Goal: Information Seeking & Learning: Learn about a topic

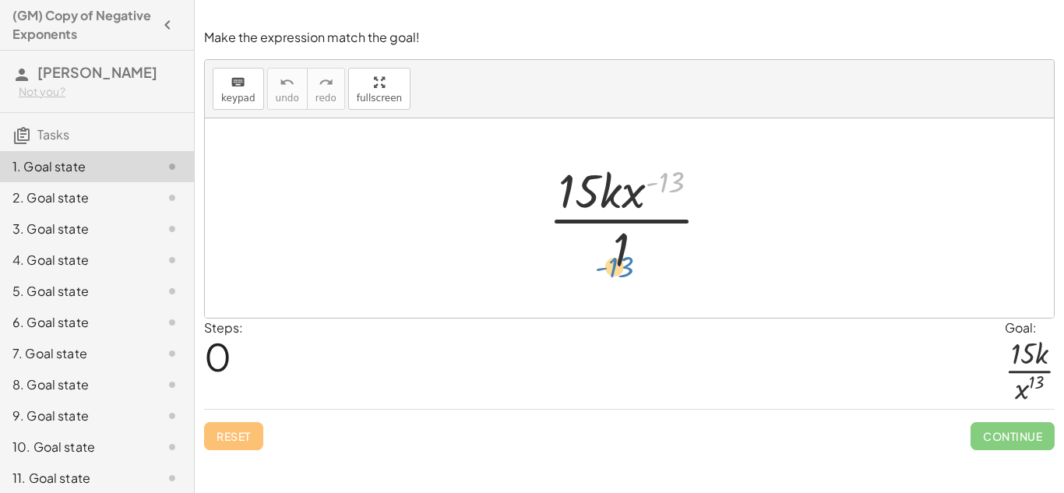
drag, startPoint x: 667, startPoint y: 184, endPoint x: 614, endPoint y: 262, distance: 94.8
click at [614, 262] on div at bounding box center [634, 218] width 189 height 120
drag, startPoint x: 628, startPoint y: 201, endPoint x: 609, endPoint y: 201, distance: 18.7
click at [609, 201] on div at bounding box center [634, 218] width 189 height 120
drag, startPoint x: 634, startPoint y: 201, endPoint x: 583, endPoint y: 289, distance: 101.5
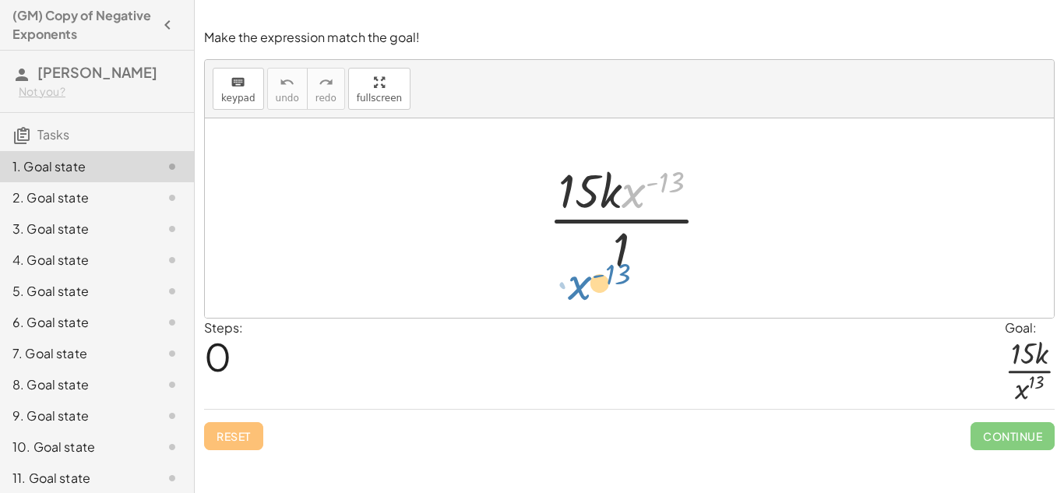
click at [583, 289] on div "· x ( - 13 ) · 15 · k · x ( - 13 ) · 1" at bounding box center [629, 217] width 849 height 199
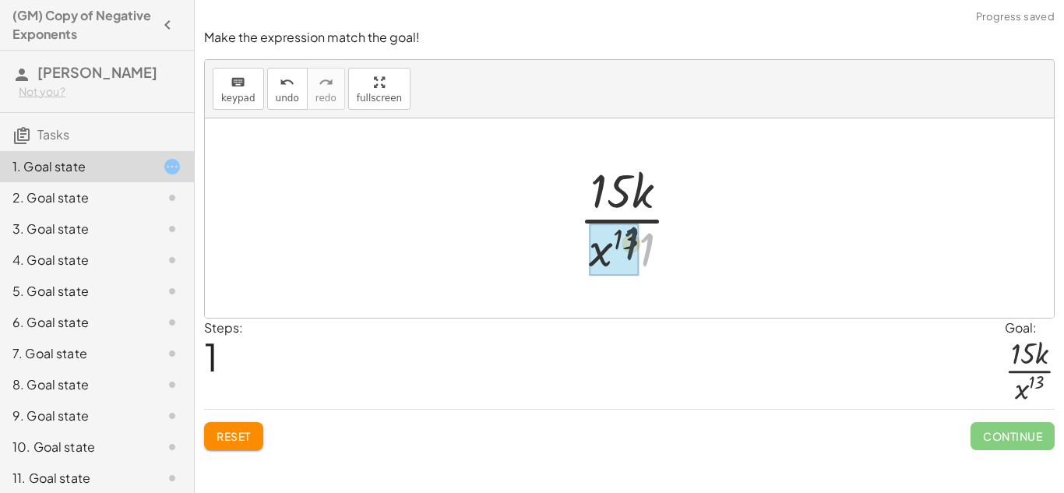
drag, startPoint x: 649, startPoint y: 240, endPoint x: 631, endPoint y: 234, distance: 19.5
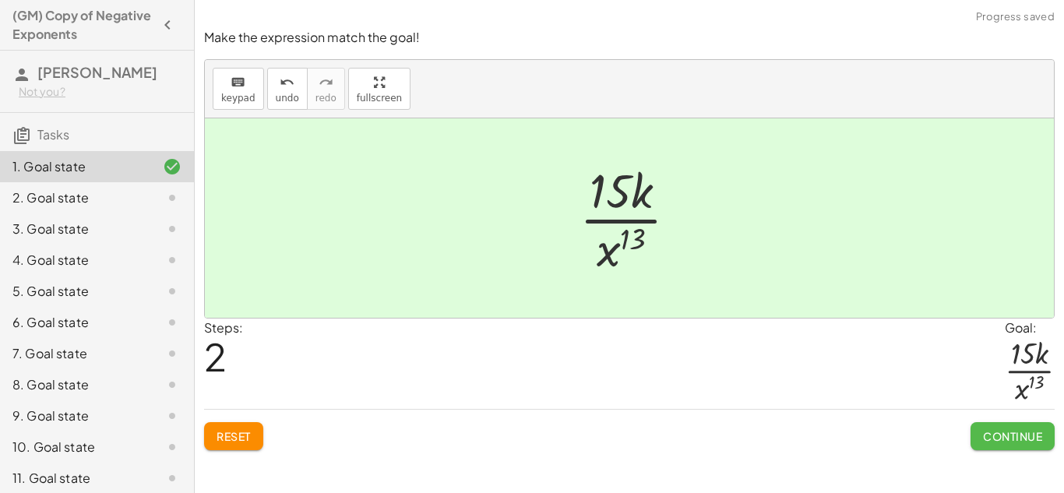
click at [1025, 434] on span "Continue" at bounding box center [1012, 436] width 59 height 14
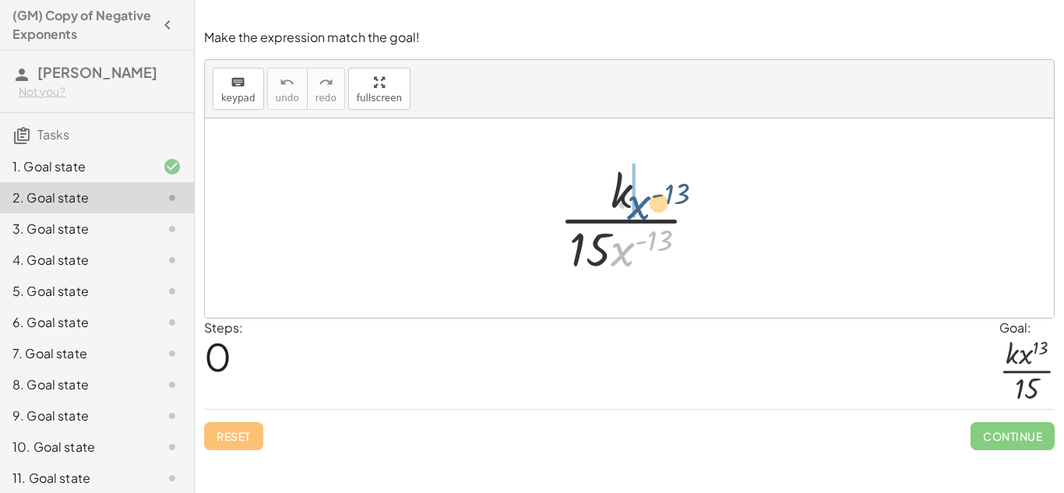
drag, startPoint x: 621, startPoint y: 256, endPoint x: 640, endPoint y: 195, distance: 63.5
click at [640, 195] on div at bounding box center [634, 218] width 167 height 120
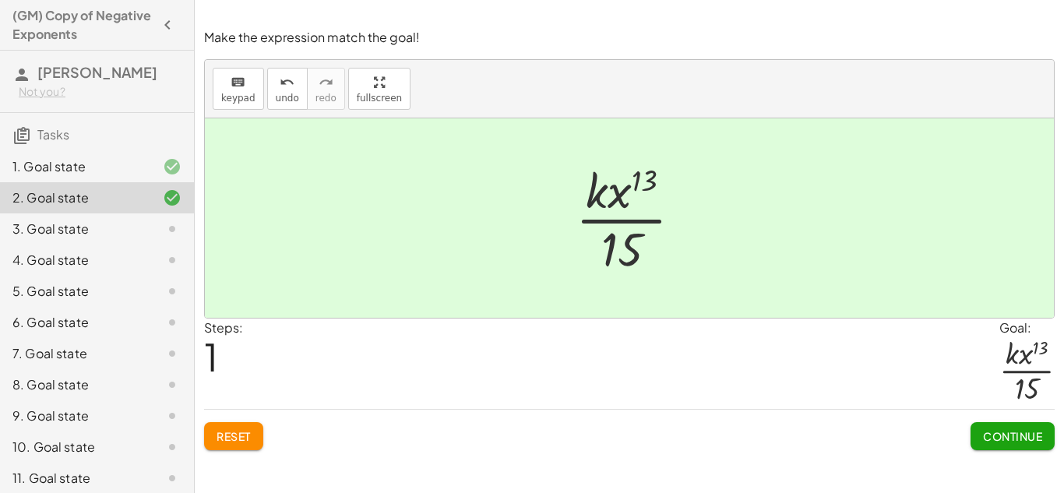
click at [1001, 436] on span "Continue" at bounding box center [1012, 436] width 59 height 14
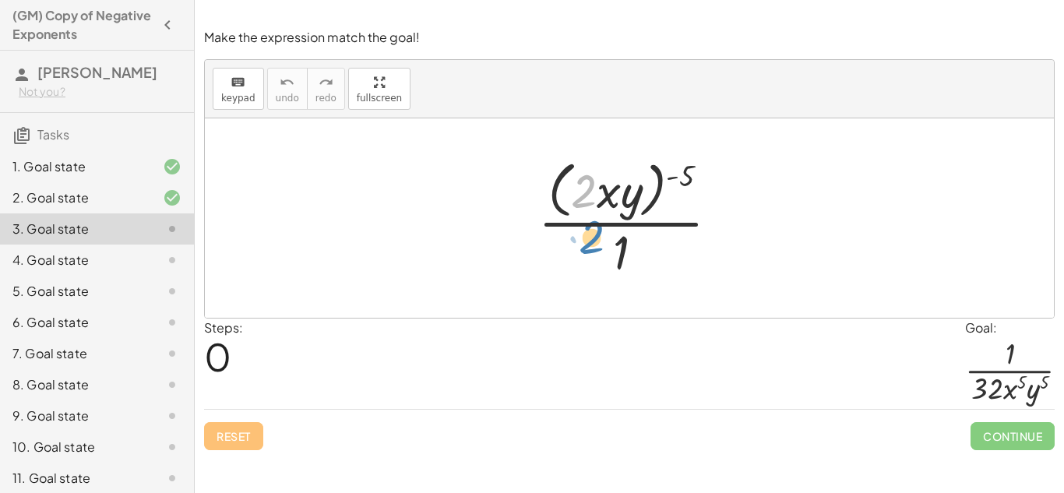
drag, startPoint x: 585, startPoint y: 183, endPoint x: 649, endPoint y: 216, distance: 72.8
click at [649, 216] on div at bounding box center [634, 217] width 209 height 127
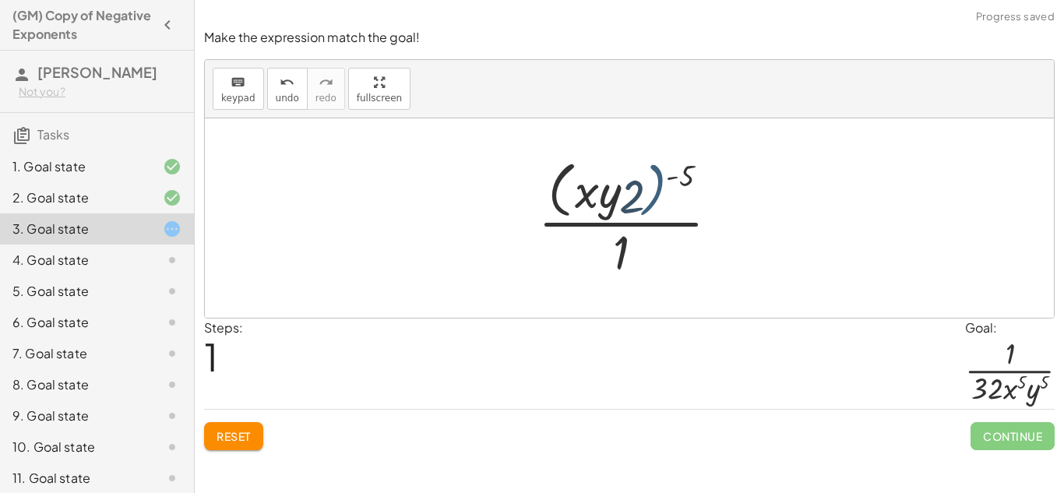
click at [650, 215] on div at bounding box center [634, 217] width 209 height 127
drag, startPoint x: 687, startPoint y: 171, endPoint x: 630, endPoint y: 180, distance: 57.5
click at [630, 180] on div at bounding box center [634, 217] width 209 height 127
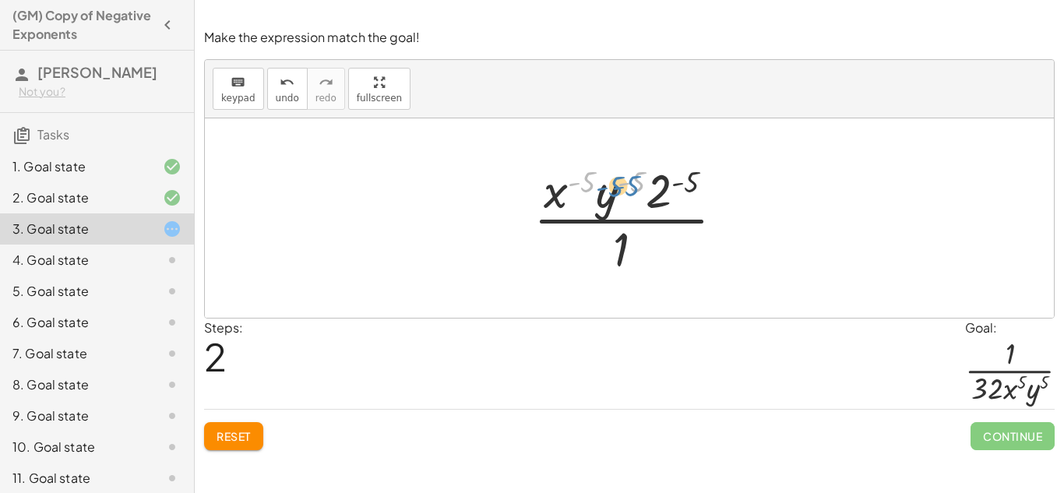
click at [626, 181] on div at bounding box center [635, 218] width 219 height 120
drag, startPoint x: 659, startPoint y: 188, endPoint x: 592, endPoint y: 214, distance: 72.0
click at [592, 214] on div at bounding box center [635, 218] width 219 height 120
drag, startPoint x: 556, startPoint y: 188, endPoint x: 602, endPoint y: 246, distance: 74.3
click at [602, 246] on div at bounding box center [635, 218] width 219 height 120
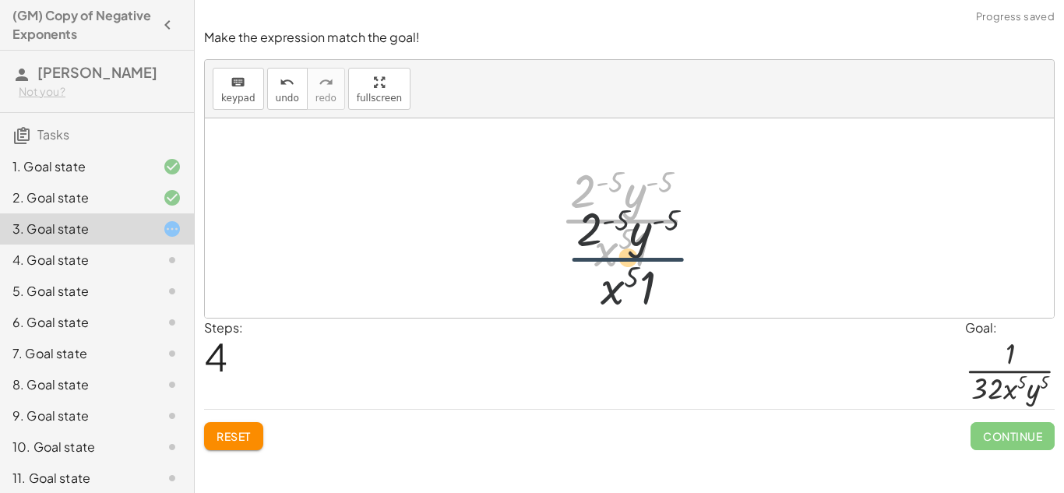
drag, startPoint x: 634, startPoint y: 209, endPoint x: 638, endPoint y: 256, distance: 47.7
click at [638, 256] on div at bounding box center [635, 218] width 167 height 120
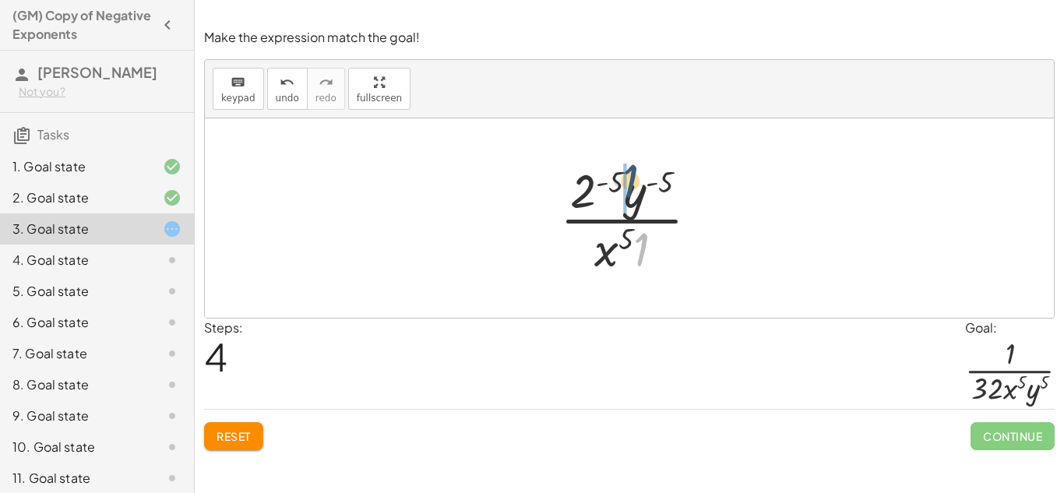
drag, startPoint x: 646, startPoint y: 250, endPoint x: 633, endPoint y: 182, distance: 68.9
click at [633, 182] on div at bounding box center [635, 218] width 167 height 120
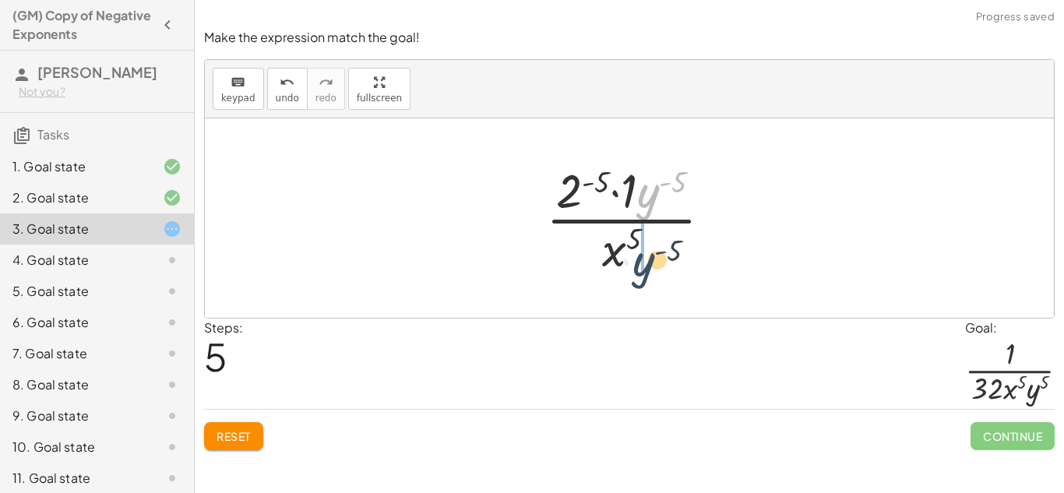
drag, startPoint x: 650, startPoint y: 199, endPoint x: 649, endPoint y: 260, distance: 61.5
click at [649, 260] on div at bounding box center [635, 218] width 194 height 120
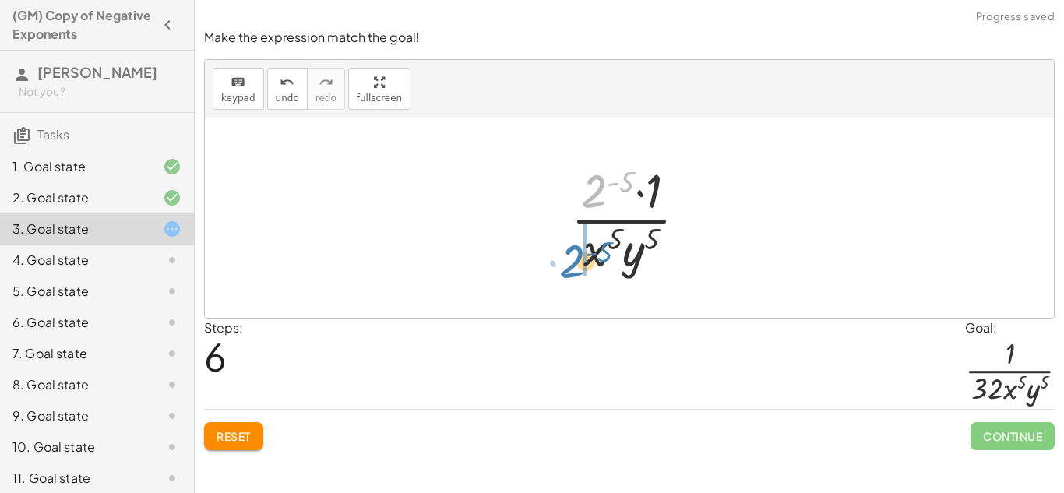
drag, startPoint x: 589, startPoint y: 191, endPoint x: 567, endPoint y: 260, distance: 72.9
click at [567, 260] on div at bounding box center [635, 218] width 144 height 120
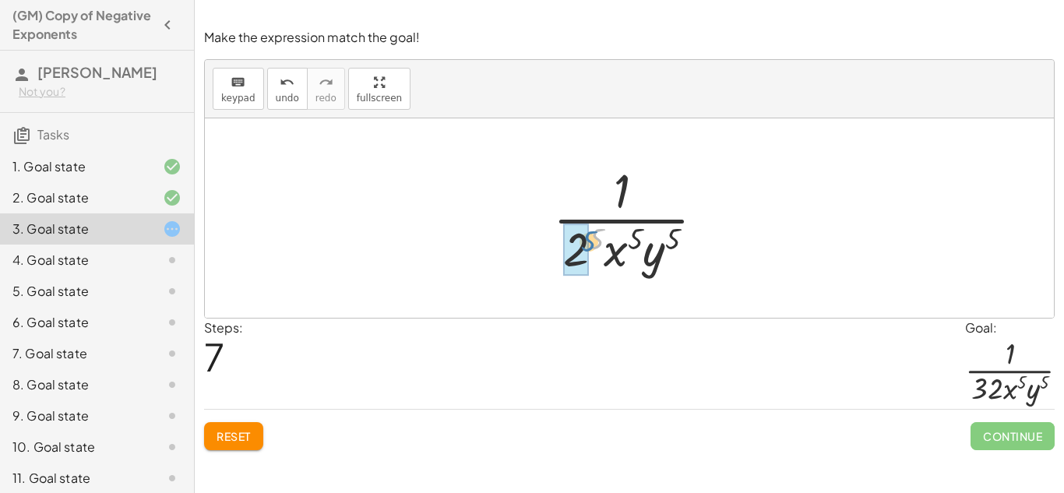
drag, startPoint x: 596, startPoint y: 237, endPoint x: 583, endPoint y: 242, distance: 14.0
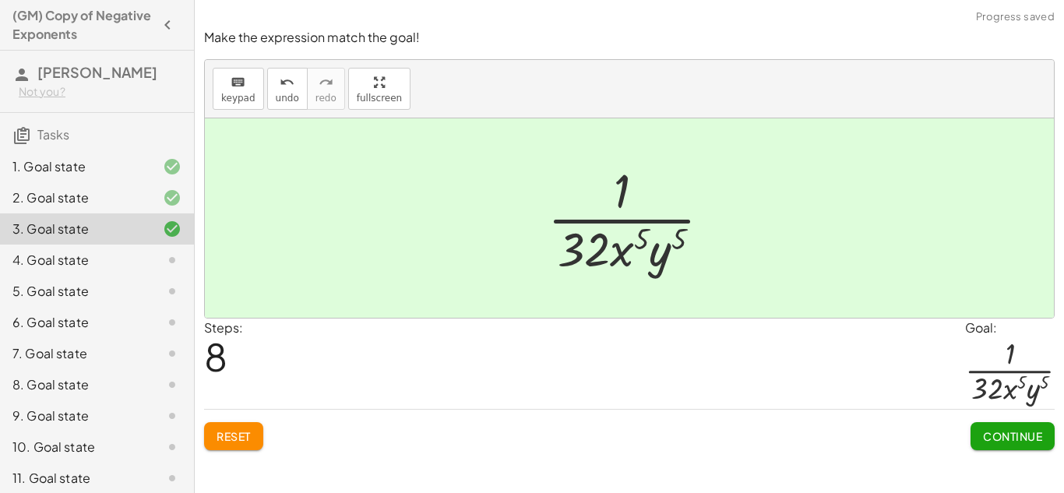
click at [988, 433] on span "Continue" at bounding box center [1012, 436] width 59 height 14
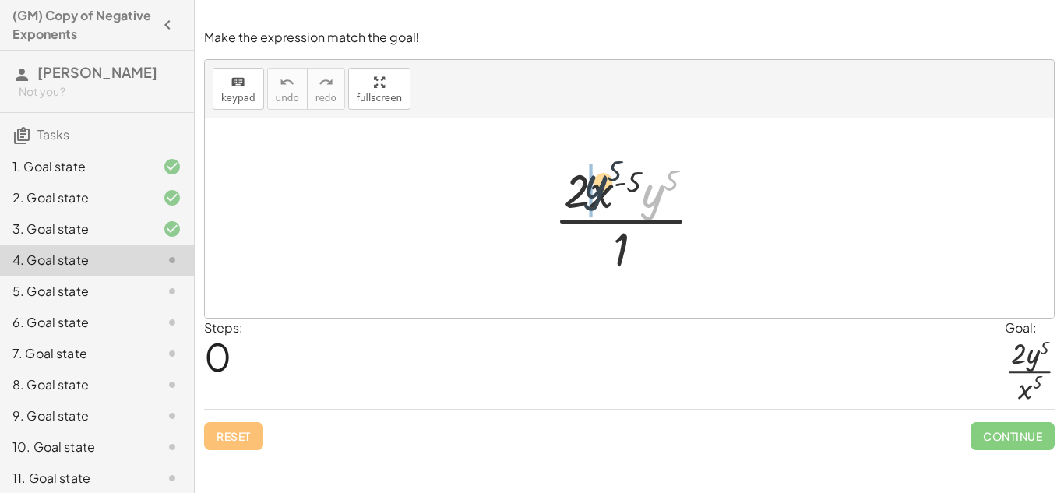
drag, startPoint x: 656, startPoint y: 202, endPoint x: 593, endPoint y: 191, distance: 64.9
click at [593, 191] on div at bounding box center [635, 218] width 178 height 120
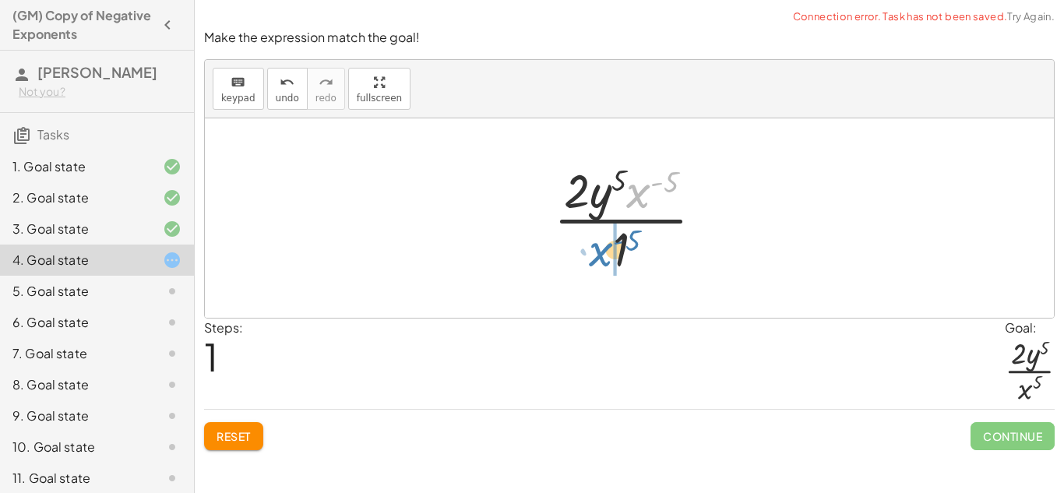
drag, startPoint x: 637, startPoint y: 198, endPoint x: 601, endPoint y: 250, distance: 63.3
click at [601, 250] on div at bounding box center [635, 218] width 178 height 120
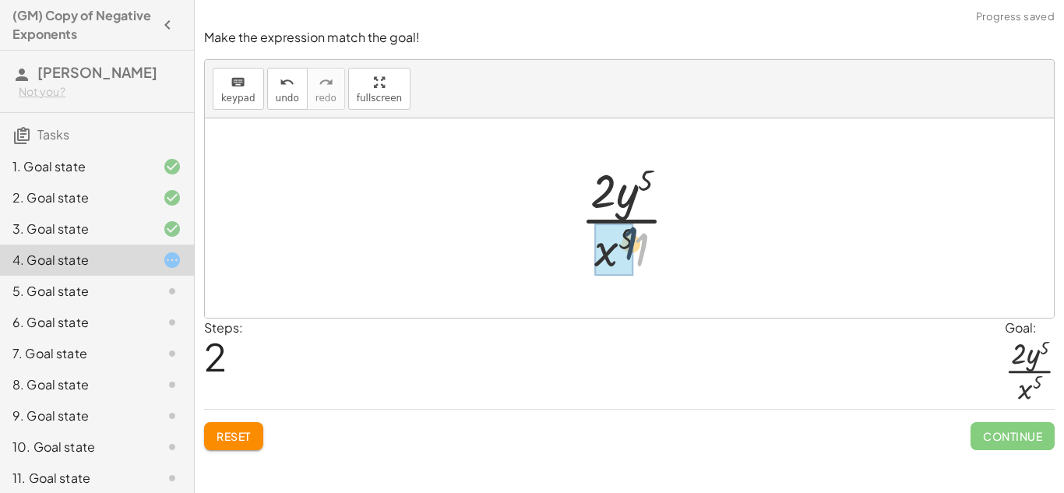
drag, startPoint x: 644, startPoint y: 251, endPoint x: 629, endPoint y: 243, distance: 16.7
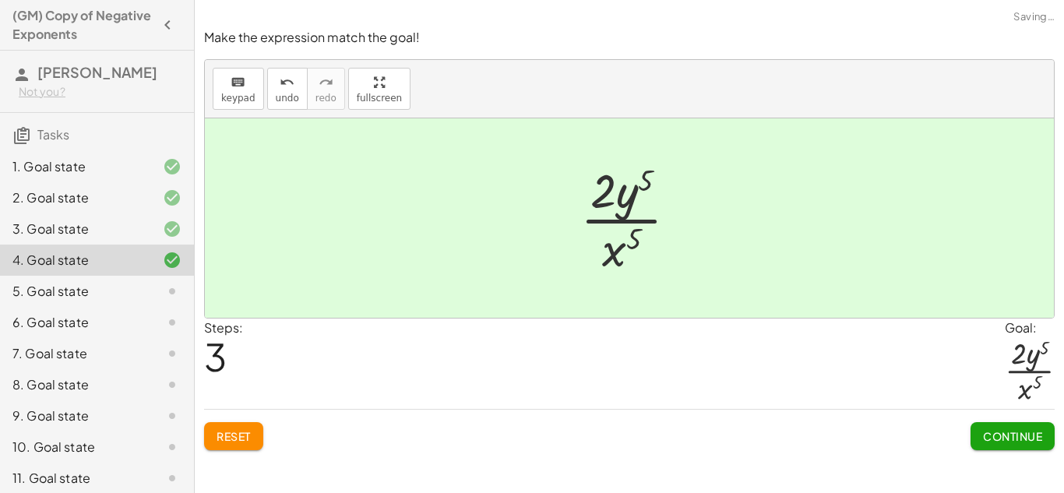
click at [988, 440] on span "Continue" at bounding box center [1012, 436] width 59 height 14
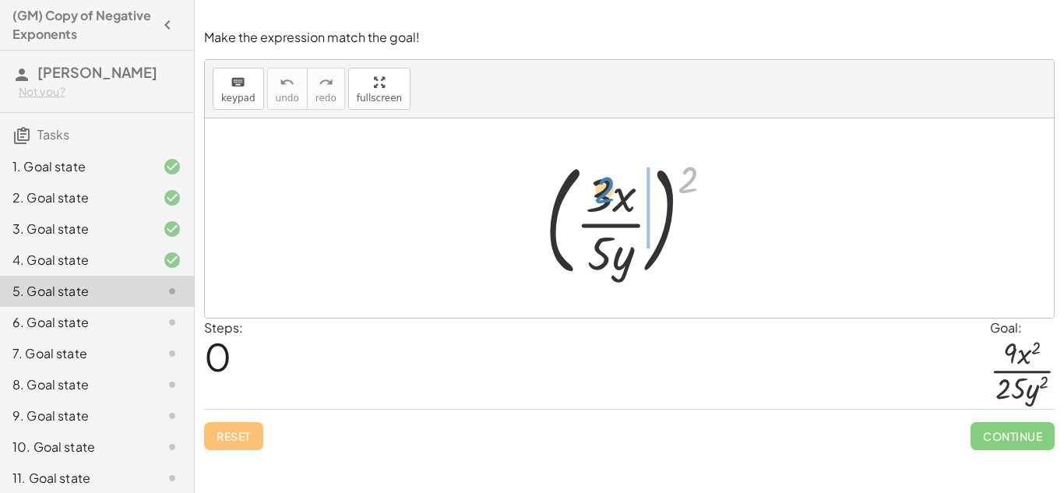
drag, startPoint x: 687, startPoint y: 185, endPoint x: 600, endPoint y: 194, distance: 87.7
click at [600, 194] on div at bounding box center [635, 217] width 196 height 129
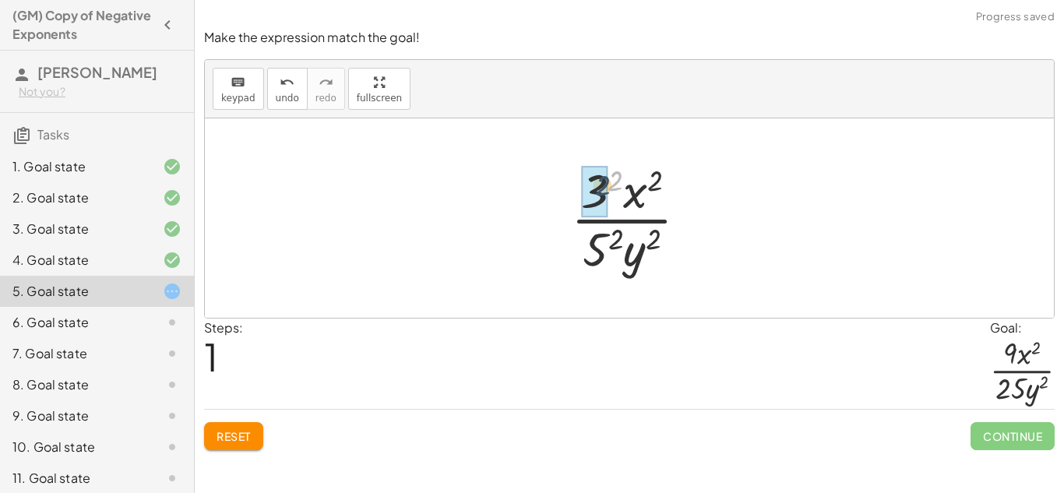
drag, startPoint x: 614, startPoint y: 175, endPoint x: 600, endPoint y: 180, distance: 15.5
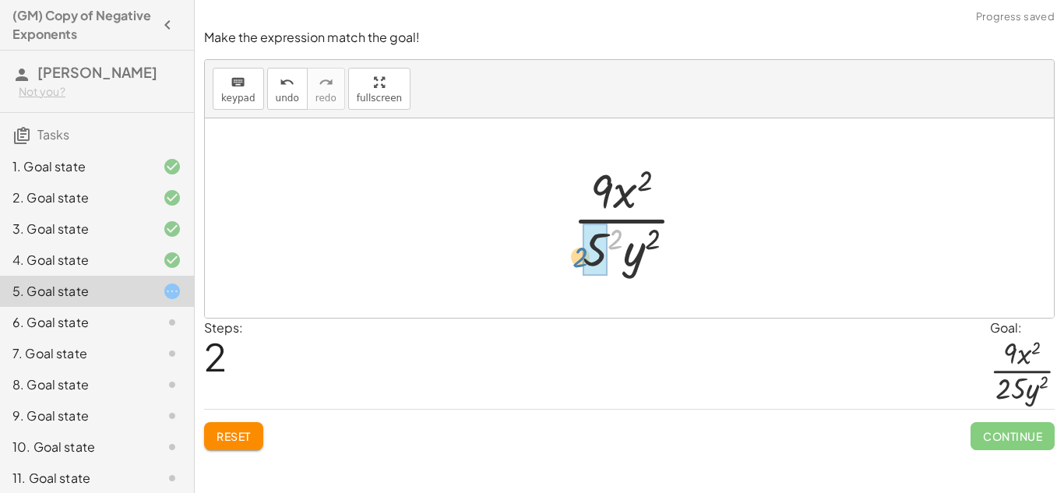
drag, startPoint x: 619, startPoint y: 232, endPoint x: 586, endPoint y: 250, distance: 38.0
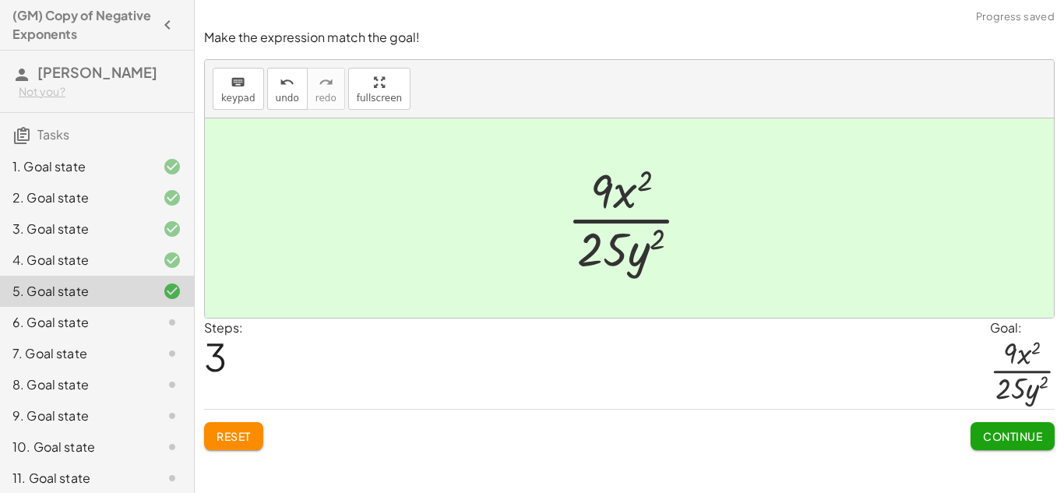
click at [1023, 426] on button "Continue" at bounding box center [1012, 436] width 84 height 28
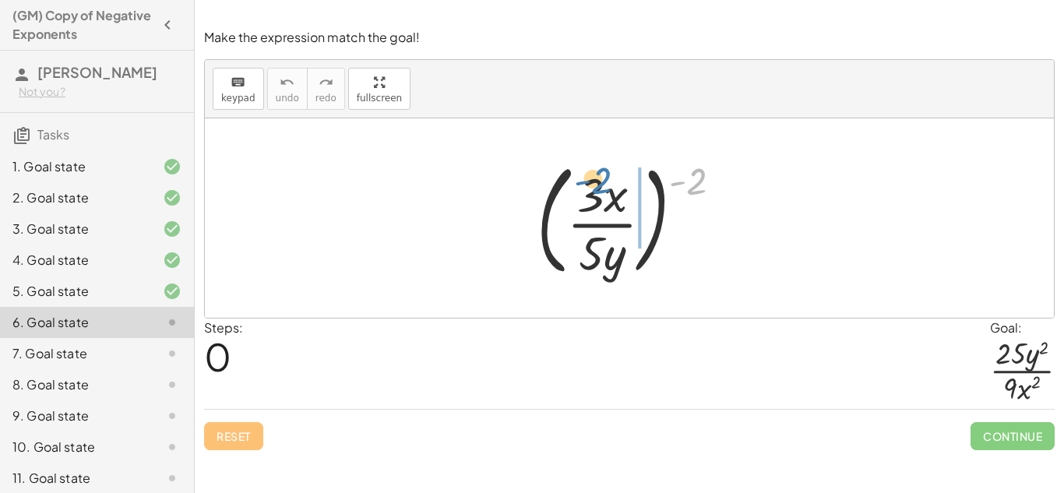
drag, startPoint x: 710, startPoint y: 190, endPoint x: 614, endPoint y: 189, distance: 96.6
click at [614, 189] on div at bounding box center [635, 217] width 213 height 129
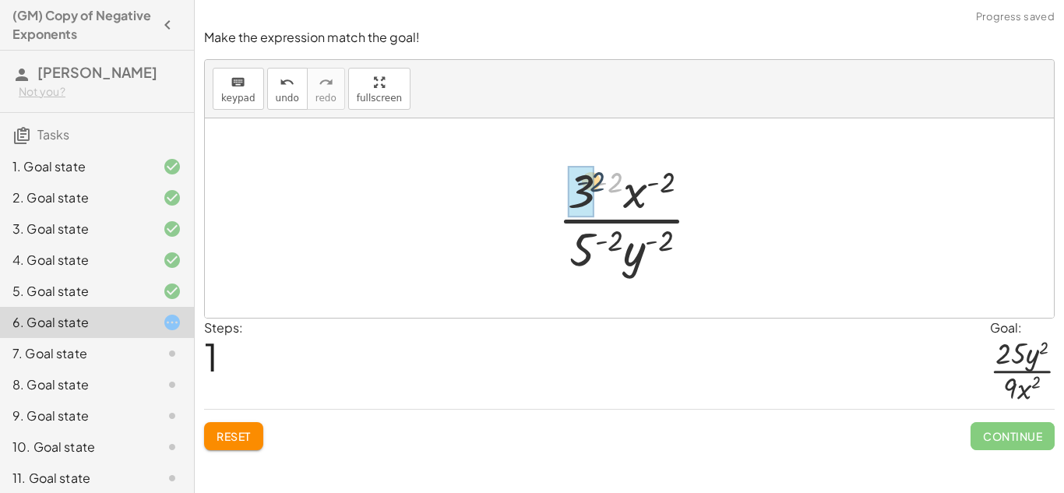
drag, startPoint x: 614, startPoint y: 185, endPoint x: 595, endPoint y: 185, distance: 18.7
click at [595, 185] on div at bounding box center [635, 218] width 171 height 120
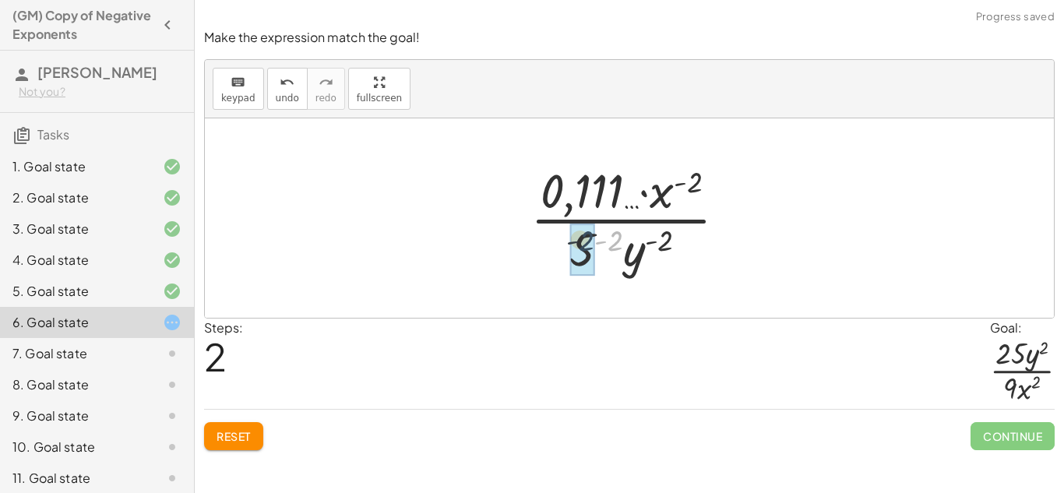
drag, startPoint x: 610, startPoint y: 243, endPoint x: 581, endPoint y: 243, distance: 29.6
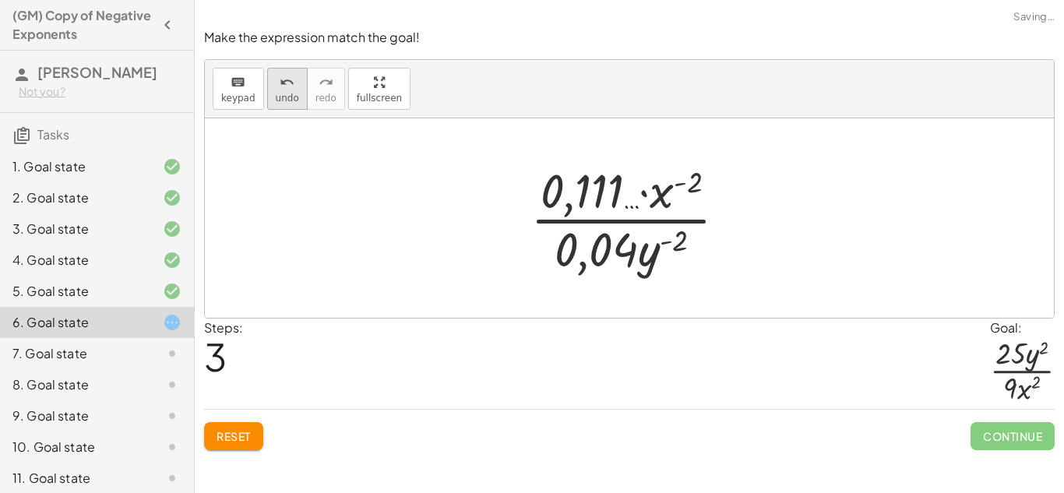
click at [294, 93] on span "undo" at bounding box center [287, 98] width 23 height 11
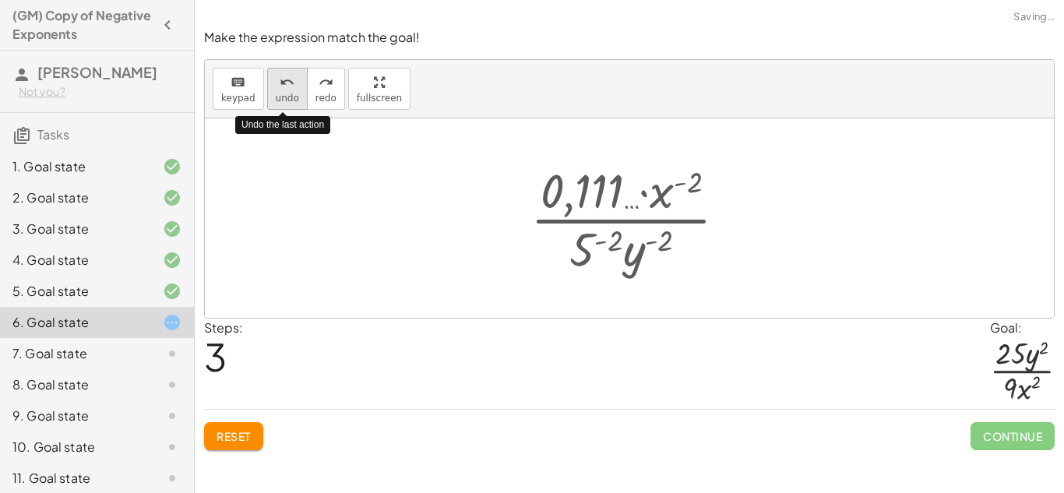
click at [294, 93] on span "undo" at bounding box center [287, 98] width 23 height 11
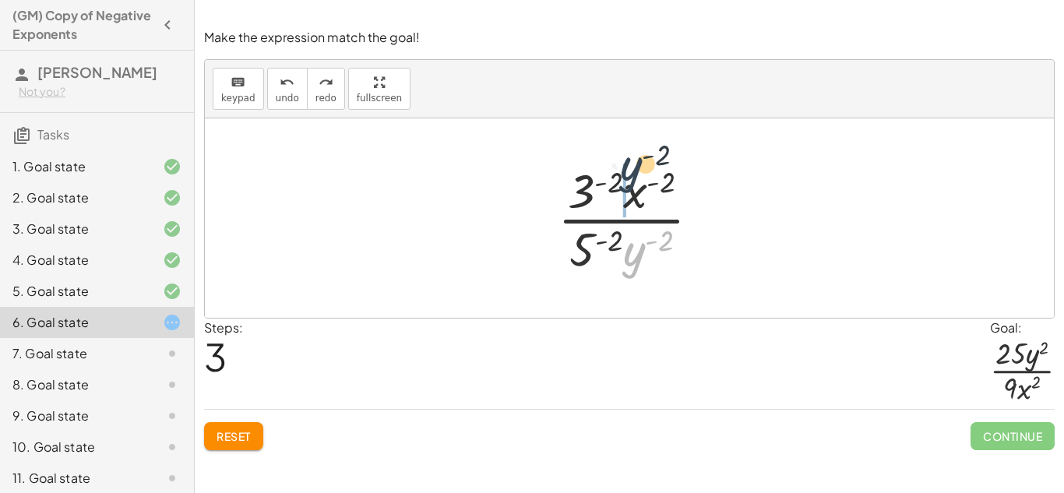
drag, startPoint x: 631, startPoint y: 252, endPoint x: 630, endPoint y: 167, distance: 84.1
click at [630, 167] on div at bounding box center [635, 218] width 171 height 120
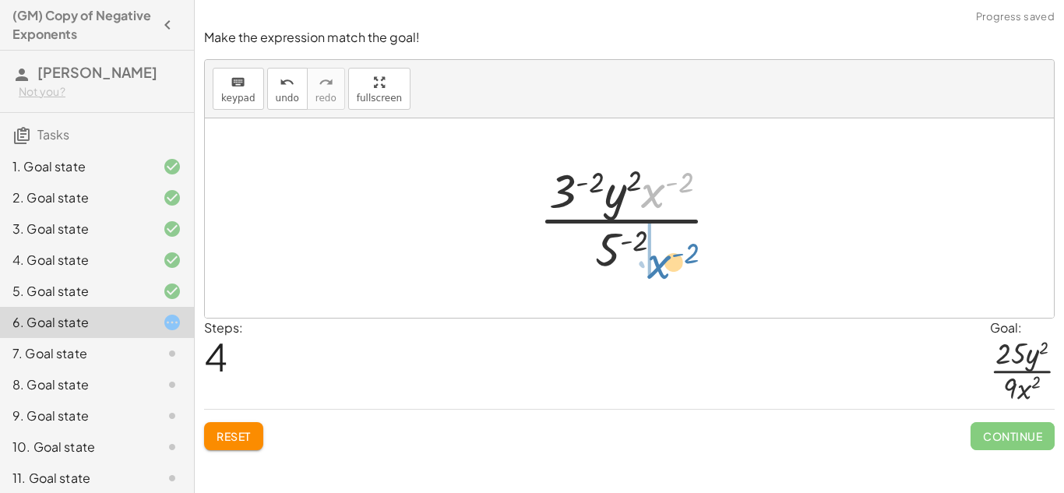
drag, startPoint x: 658, startPoint y: 200, endPoint x: 663, endPoint y: 269, distance: 68.7
click at [663, 269] on div at bounding box center [635, 218] width 208 height 120
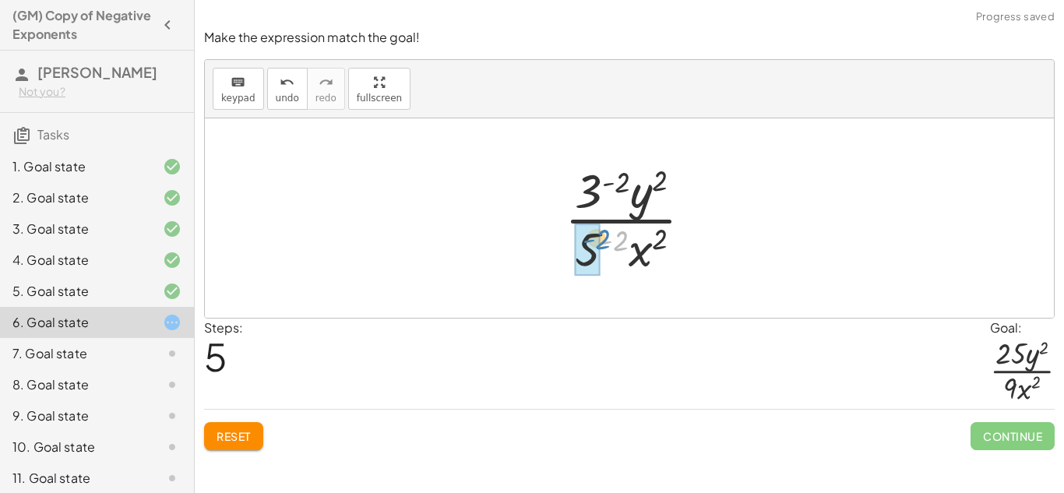
drag, startPoint x: 604, startPoint y: 245, endPoint x: 579, endPoint y: 244, distance: 24.9
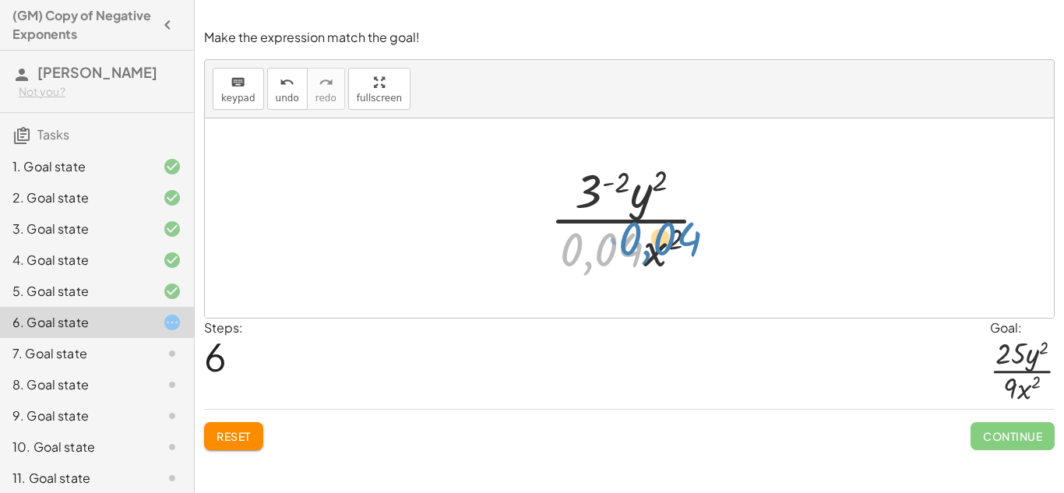
drag, startPoint x: 626, startPoint y: 248, endPoint x: 684, endPoint y: 238, distance: 59.3
click at [684, 238] on div at bounding box center [634, 218] width 185 height 120
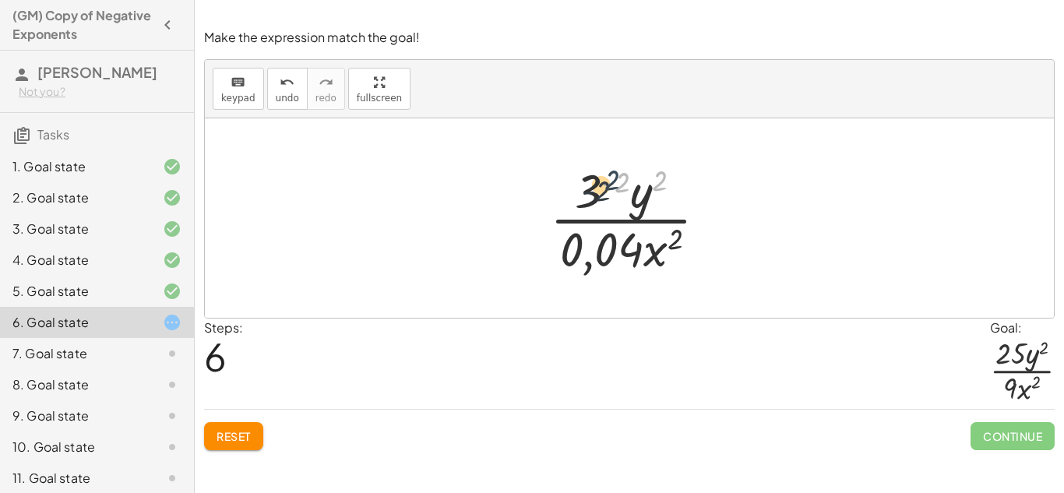
drag, startPoint x: 667, startPoint y: 182, endPoint x: 617, endPoint y: 184, distance: 49.9
click at [617, 184] on div at bounding box center [634, 218] width 185 height 120
drag, startPoint x: 656, startPoint y: 176, endPoint x: 607, endPoint y: 178, distance: 48.3
click at [607, 178] on div at bounding box center [634, 218] width 185 height 120
drag, startPoint x: 614, startPoint y: 181, endPoint x: 561, endPoint y: 185, distance: 53.8
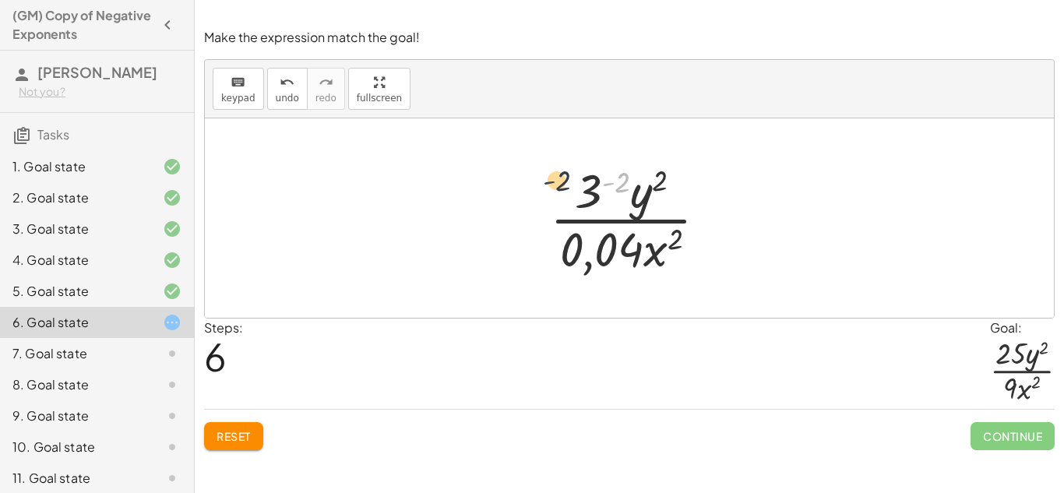
click at [561, 185] on div at bounding box center [634, 218] width 185 height 120
drag, startPoint x: 621, startPoint y: 186, endPoint x: 588, endPoint y: 195, distance: 34.6
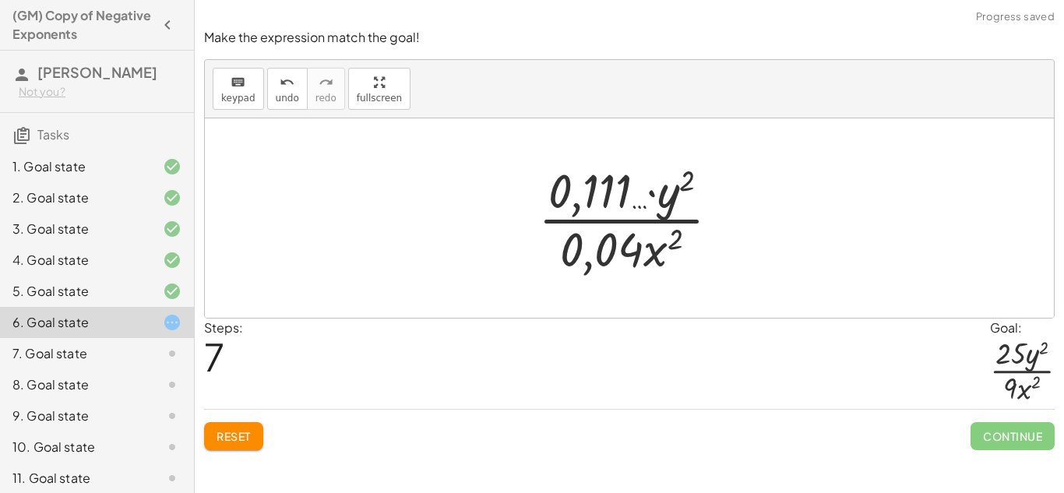
click at [243, 410] on div "Reset Continue" at bounding box center [629, 429] width 850 height 41
click at [239, 445] on button "Reset" at bounding box center [233, 436] width 59 height 28
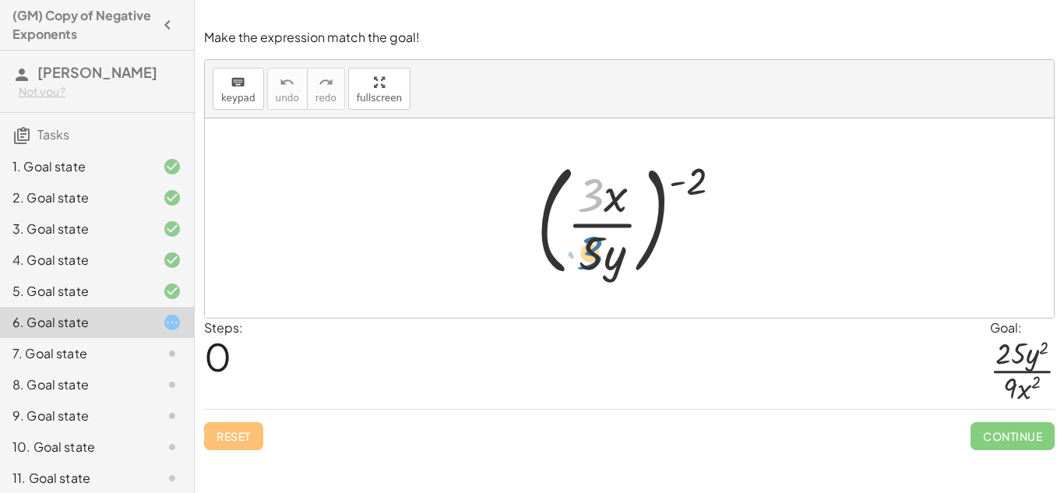
drag, startPoint x: 593, startPoint y: 201, endPoint x: 593, endPoint y: 261, distance: 60.0
click at [593, 261] on div at bounding box center [635, 217] width 213 height 129
drag, startPoint x: 593, startPoint y: 261, endPoint x: 589, endPoint y: 195, distance: 66.3
click at [589, 195] on div at bounding box center [635, 217] width 213 height 129
drag, startPoint x: 696, startPoint y: 184, endPoint x: 585, endPoint y: 194, distance: 111.8
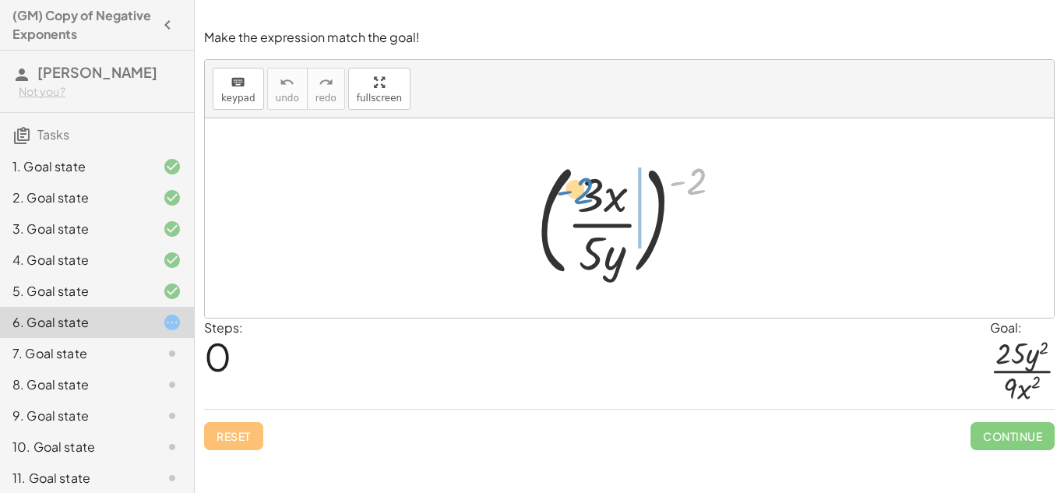
click at [585, 194] on div at bounding box center [635, 217] width 213 height 129
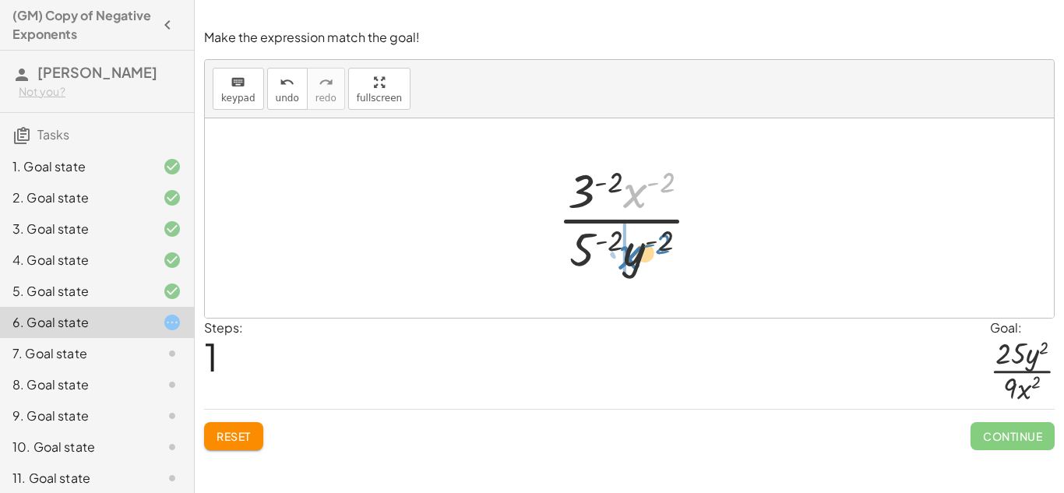
drag, startPoint x: 638, startPoint y: 193, endPoint x: 632, endPoint y: 259, distance: 66.5
click at [632, 259] on div at bounding box center [635, 218] width 171 height 120
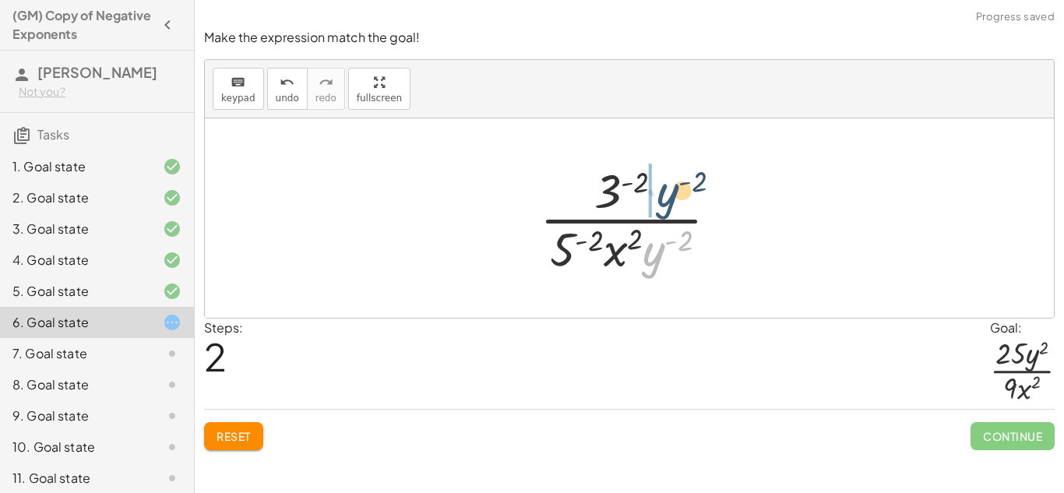
drag, startPoint x: 656, startPoint y: 263, endPoint x: 670, endPoint y: 204, distance: 60.8
click at [670, 204] on div at bounding box center [635, 218] width 206 height 120
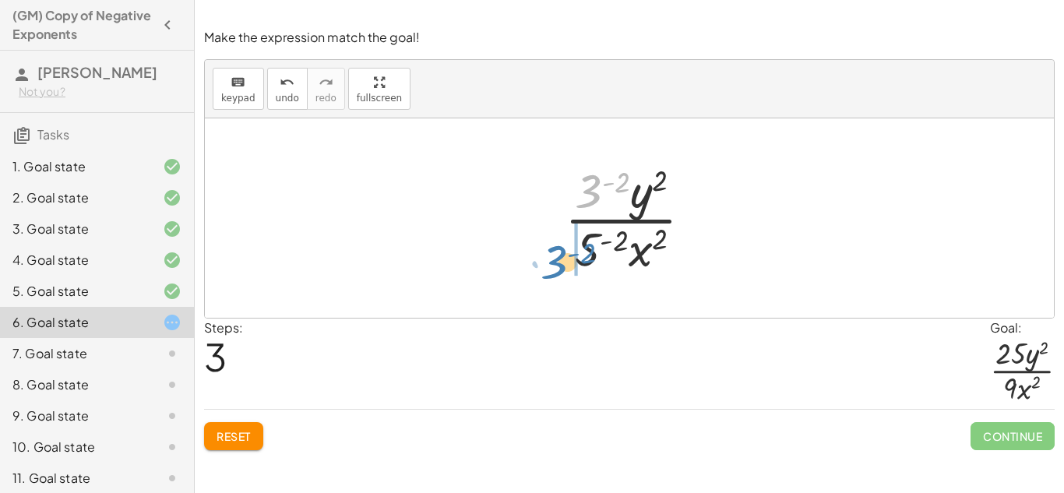
drag, startPoint x: 593, startPoint y: 200, endPoint x: 589, endPoint y: 262, distance: 61.6
click at [547, 262] on div "( · 3 · x · 5 · y ) ( - 2 ) · 3 ( - 2 ) · x ( - 2 ) · 5 ( - 2 ) · y ( - 2 ) · 3…" at bounding box center [628, 218] width 175 height 128
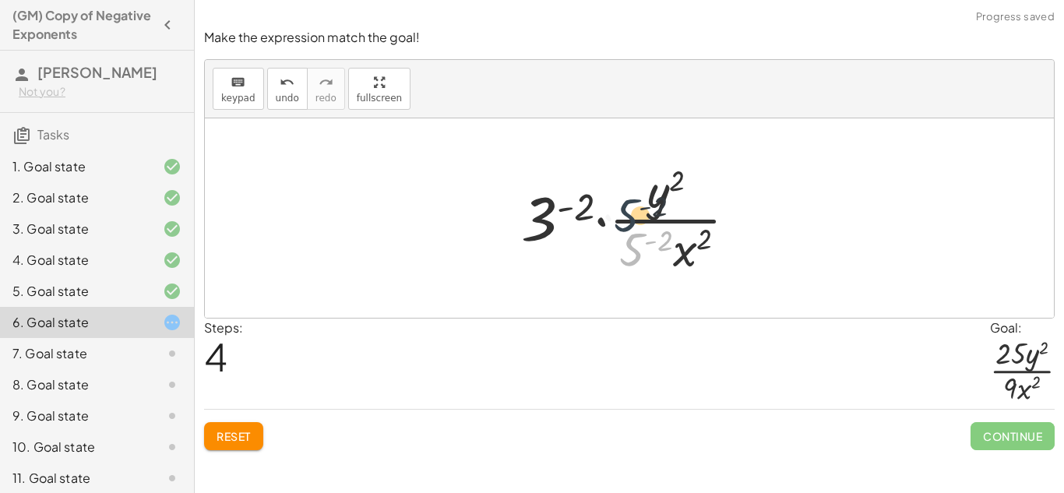
drag, startPoint x: 629, startPoint y: 250, endPoint x: 621, endPoint y: 202, distance: 48.1
click at [621, 202] on div at bounding box center [635, 218] width 244 height 120
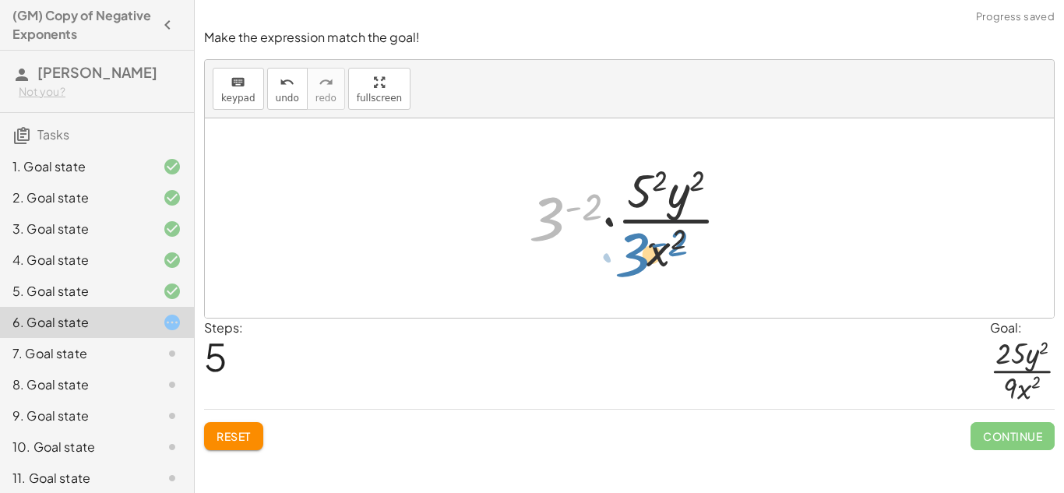
drag, startPoint x: 554, startPoint y: 207, endPoint x: 638, endPoint y: 241, distance: 90.8
click at [638, 241] on div at bounding box center [635, 218] width 229 height 120
drag, startPoint x: 561, startPoint y: 214, endPoint x: 653, endPoint y: 251, distance: 99.6
click at [653, 251] on div at bounding box center [635, 218] width 229 height 120
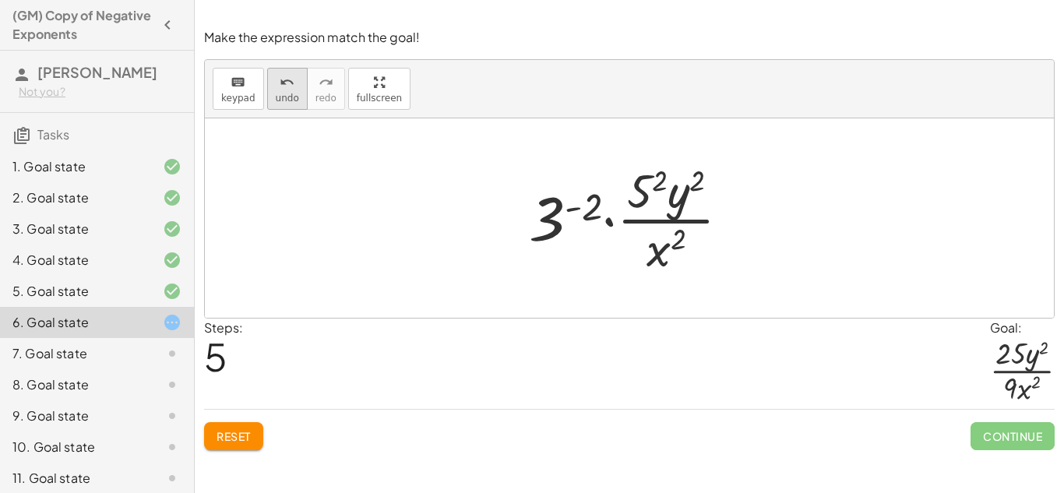
click at [269, 74] on button "undo undo" at bounding box center [287, 89] width 40 height 42
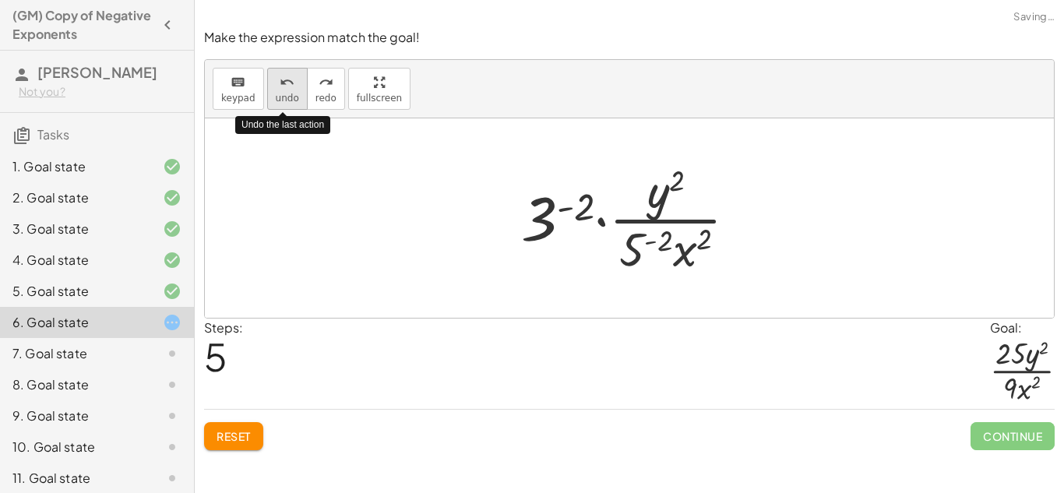
click at [269, 74] on button "undo undo" at bounding box center [287, 89] width 40 height 42
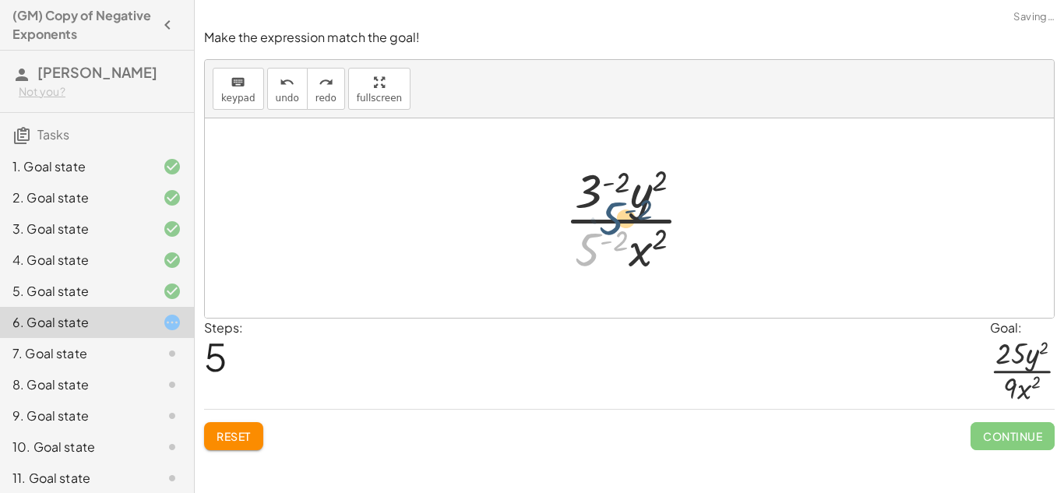
drag, startPoint x: 590, startPoint y: 241, endPoint x: 610, endPoint y: 198, distance: 47.4
click at [610, 198] on div at bounding box center [635, 218] width 156 height 120
drag, startPoint x: 590, startPoint y: 186, endPoint x: 626, endPoint y: 250, distance: 73.2
click at [626, 250] on div at bounding box center [635, 218] width 156 height 120
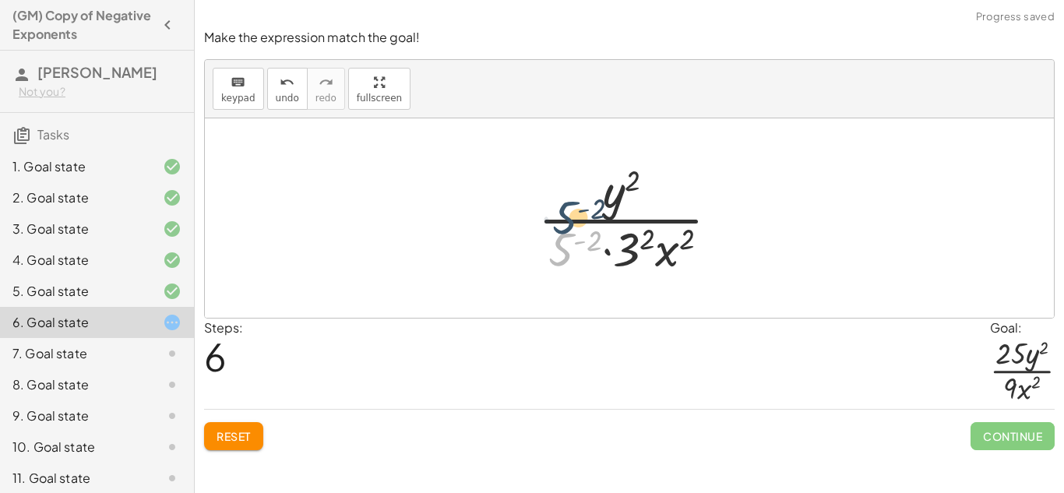
drag, startPoint x: 562, startPoint y: 237, endPoint x: 562, endPoint y: 194, distance: 43.6
click at [562, 194] on div at bounding box center [634, 218] width 209 height 120
drag, startPoint x: 564, startPoint y: 248, endPoint x: 582, endPoint y: 174, distance: 76.1
click at [582, 174] on div at bounding box center [634, 218] width 209 height 120
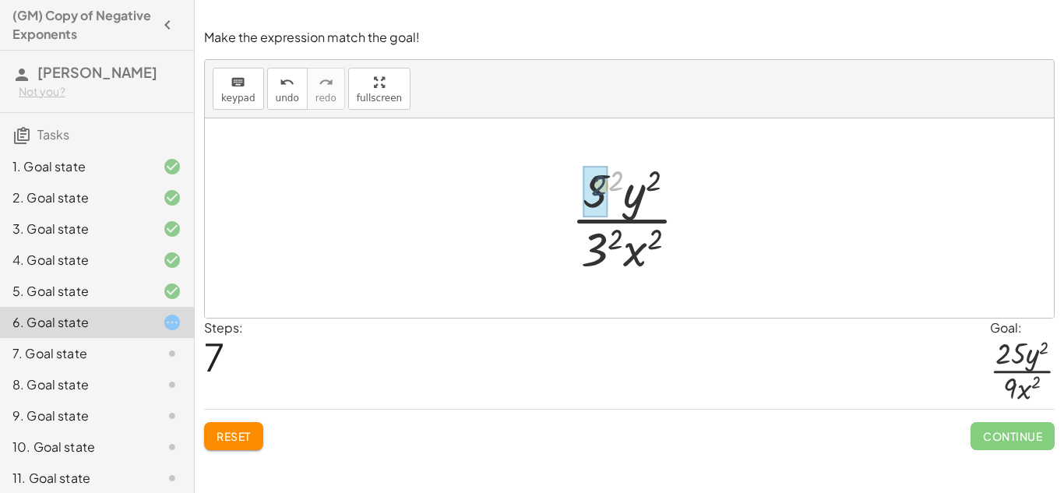
drag, startPoint x: 614, startPoint y: 175, endPoint x: 587, endPoint y: 183, distance: 27.6
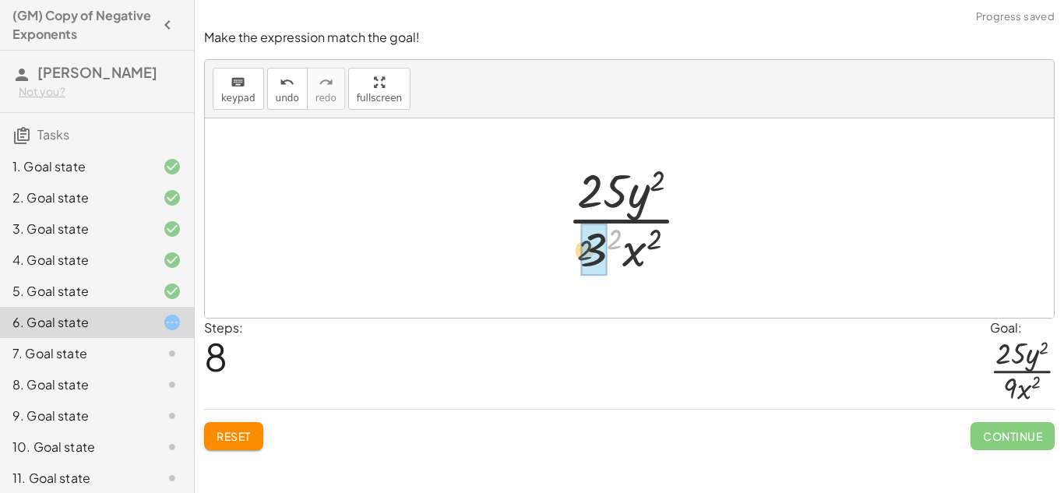
drag, startPoint x: 613, startPoint y: 236, endPoint x: 582, endPoint y: 247, distance: 32.3
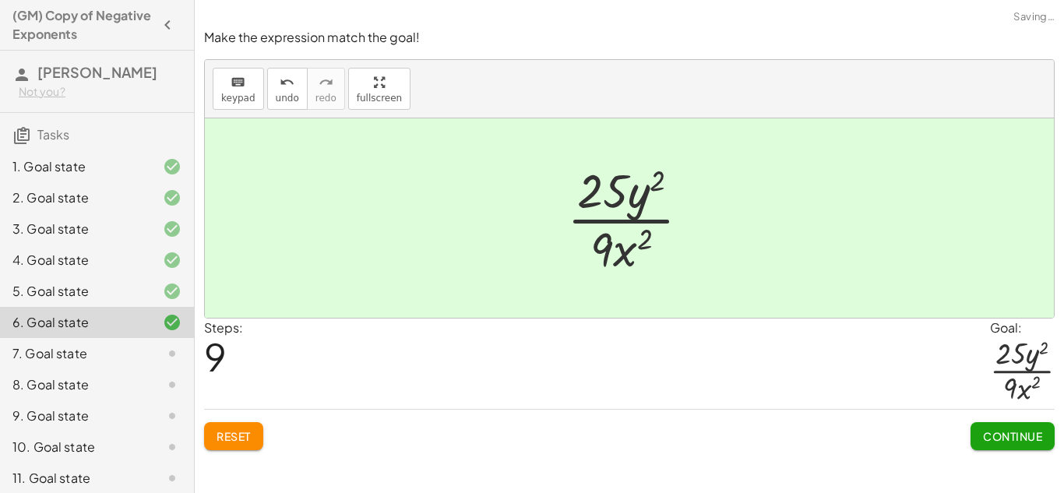
click at [977, 434] on button "Continue" at bounding box center [1012, 436] width 84 height 28
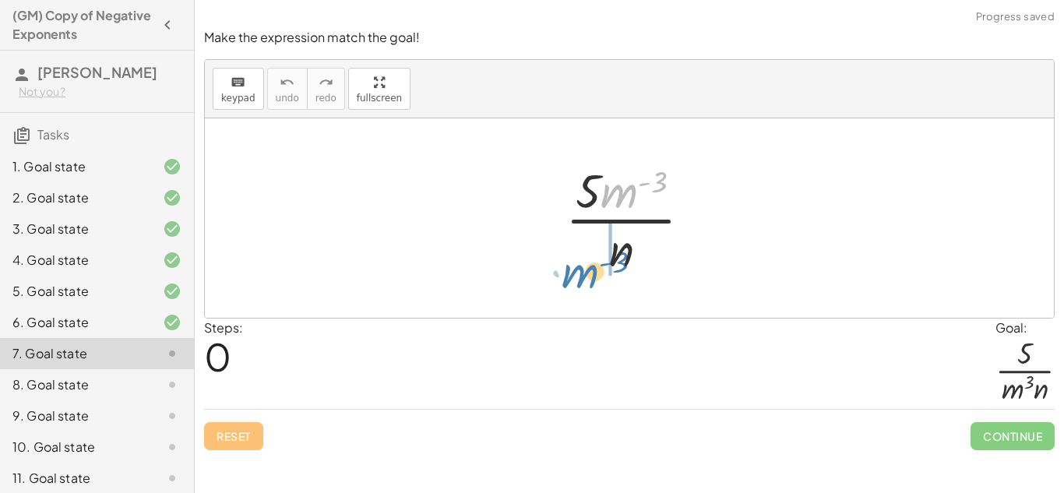
drag, startPoint x: 621, startPoint y: 188, endPoint x: 579, endPoint y: 271, distance: 92.6
click at [579, 271] on div at bounding box center [635, 218] width 154 height 120
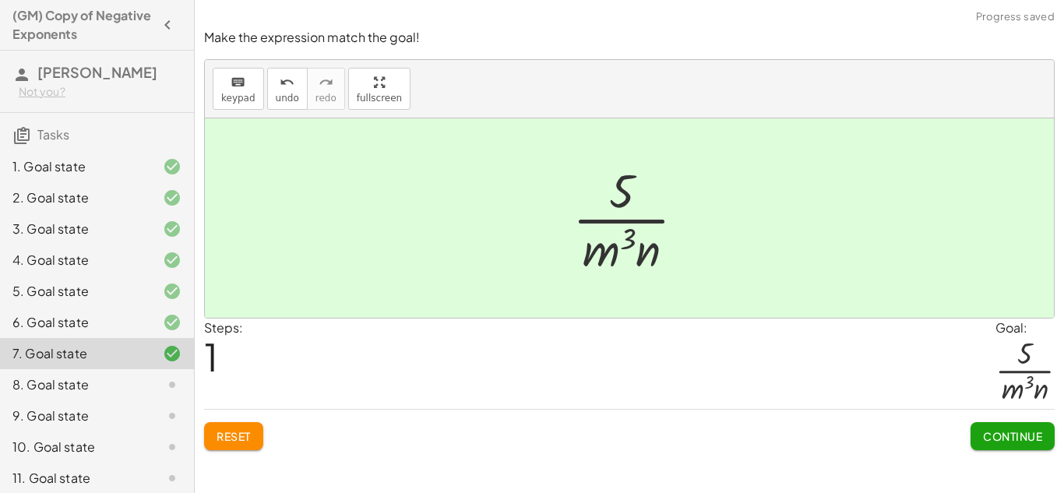
click at [1014, 425] on button "Continue" at bounding box center [1012, 436] width 84 height 28
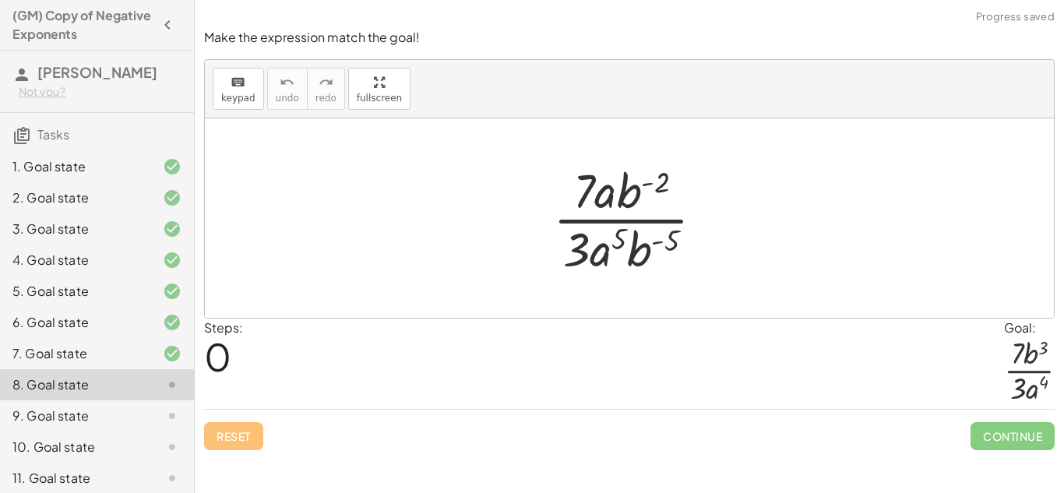
scroll to position [163, 0]
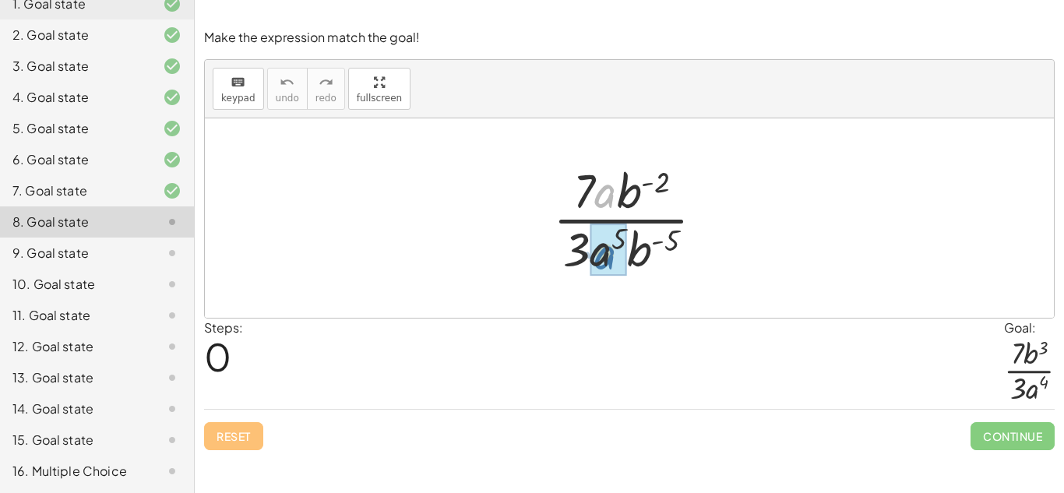
drag, startPoint x: 603, startPoint y: 190, endPoint x: 603, endPoint y: 255, distance: 64.6
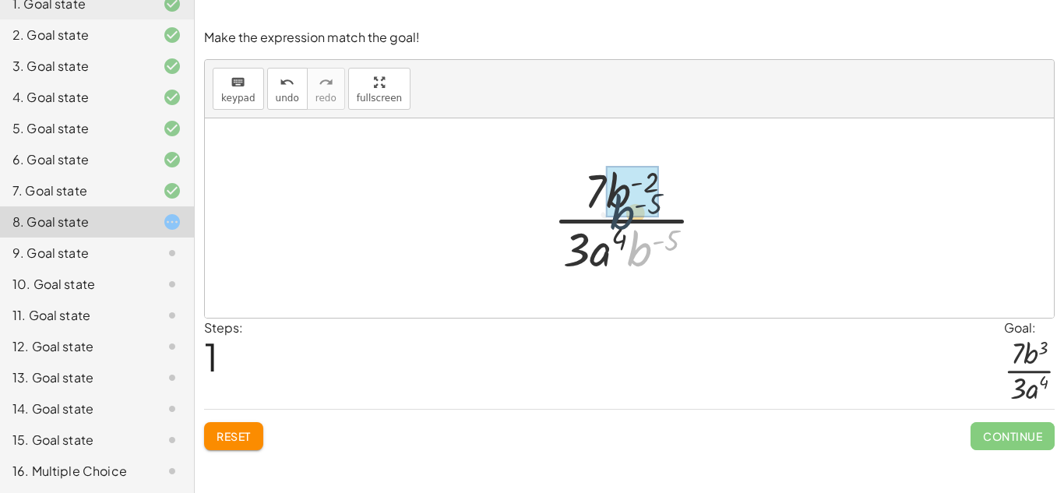
drag, startPoint x: 648, startPoint y: 248, endPoint x: 627, endPoint y: 202, distance: 50.5
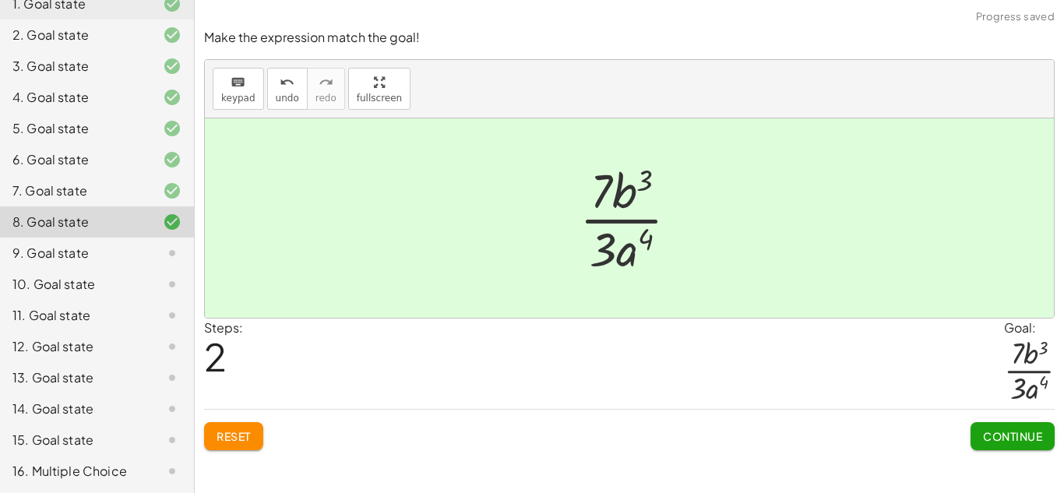
click at [990, 438] on span "Continue" at bounding box center [1012, 436] width 59 height 14
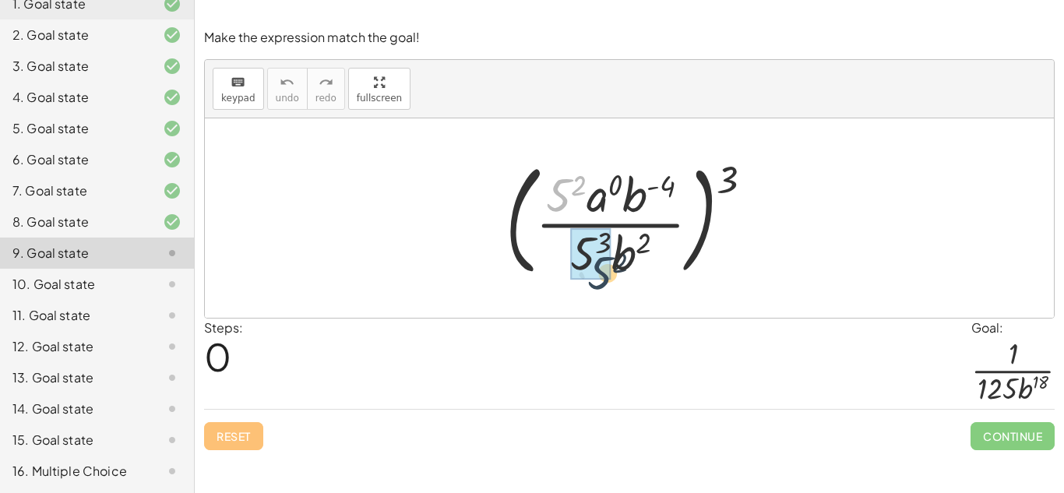
drag, startPoint x: 554, startPoint y: 186, endPoint x: 594, endPoint y: 262, distance: 86.0
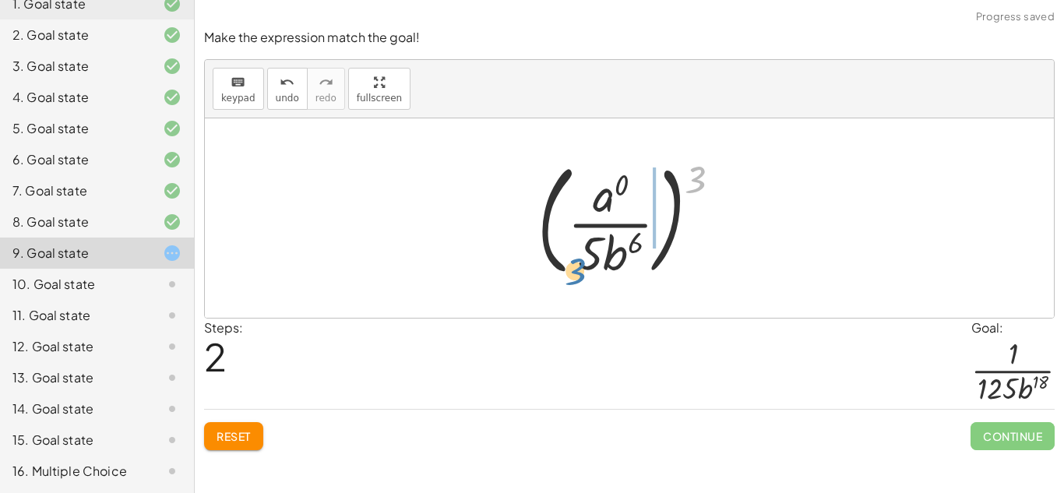
drag, startPoint x: 698, startPoint y: 180, endPoint x: 580, endPoint y: 267, distance: 147.0
click at [580, 267] on div at bounding box center [635, 217] width 211 height 129
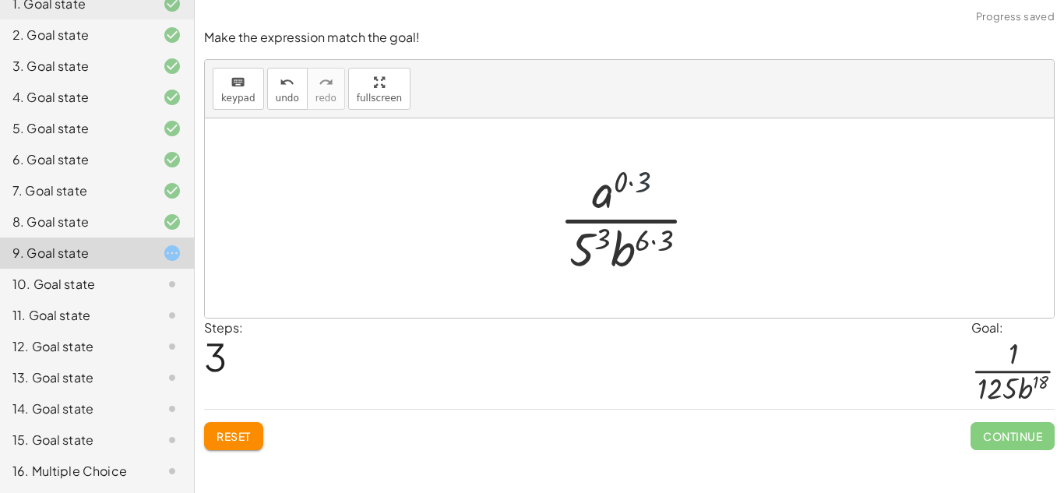
click at [639, 174] on div at bounding box center [634, 218] width 167 height 120
drag, startPoint x: 632, startPoint y: 178, endPoint x: 620, endPoint y: 187, distance: 15.6
drag, startPoint x: 669, startPoint y: 242, endPoint x: 642, endPoint y: 240, distance: 26.6
drag, startPoint x: 611, startPoint y: 233, endPoint x: 596, endPoint y: 234, distance: 14.9
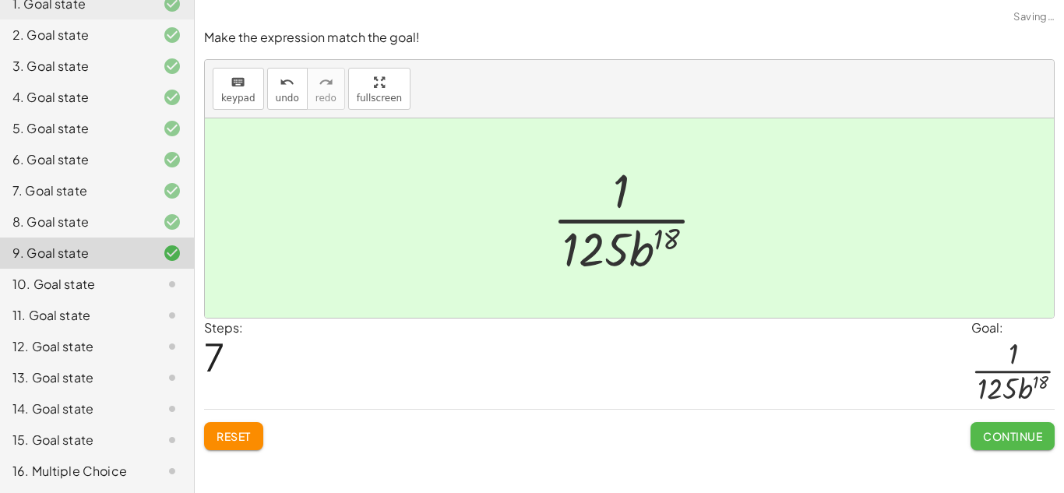
click at [1017, 443] on span "Continue" at bounding box center [1012, 436] width 59 height 14
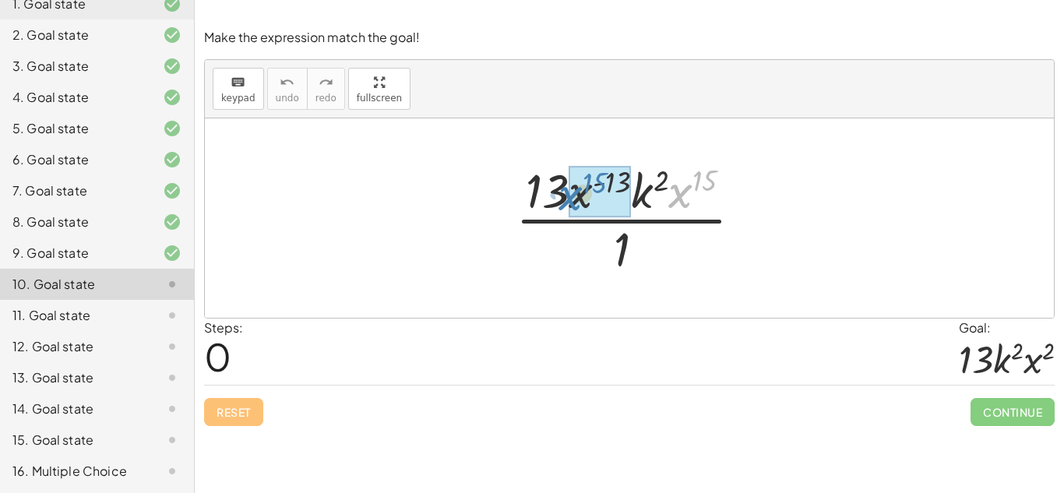
drag, startPoint x: 689, startPoint y: 197, endPoint x: 581, endPoint y: 199, distance: 108.3
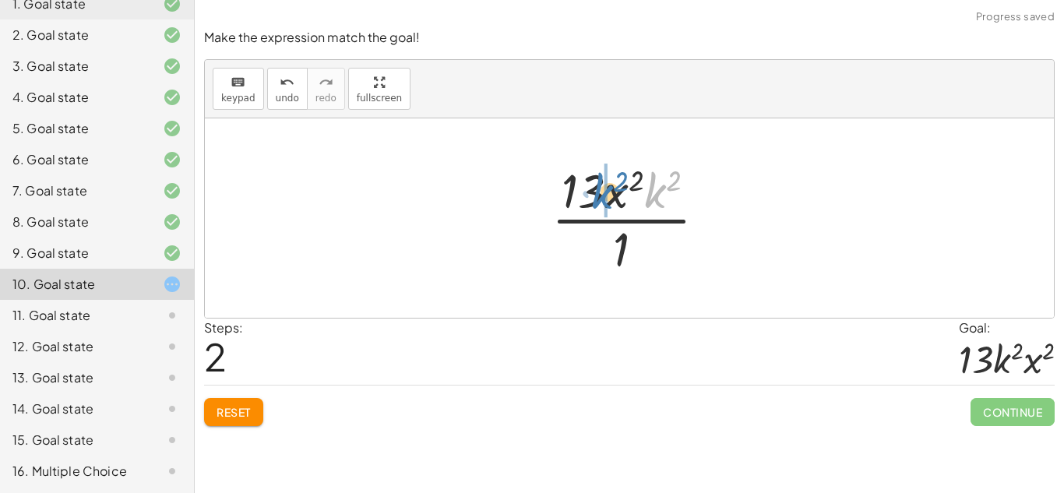
drag, startPoint x: 657, startPoint y: 204, endPoint x: 604, endPoint y: 206, distance: 53.0
drag, startPoint x: 621, startPoint y: 243, endPoint x: 582, endPoint y: 184, distance: 70.8
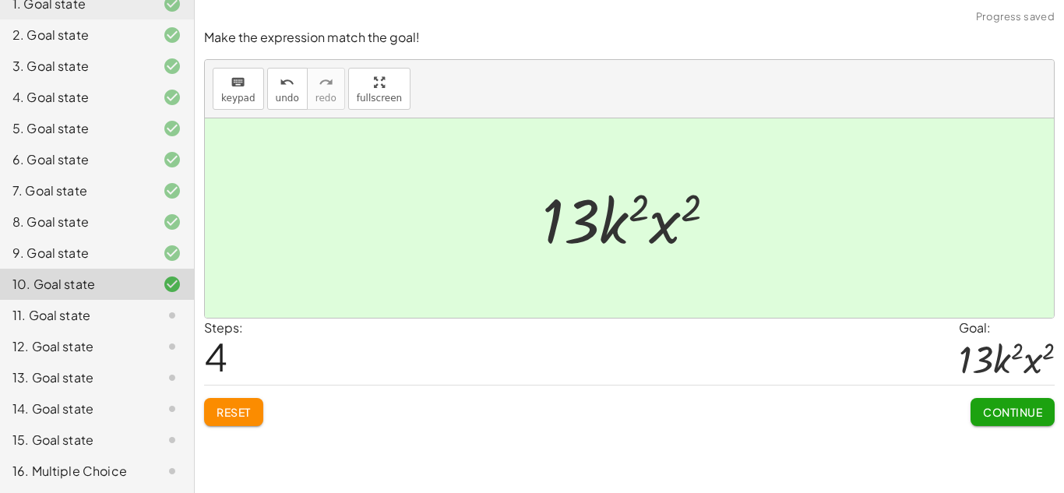
click at [1008, 403] on button "Continue" at bounding box center [1012, 412] width 84 height 28
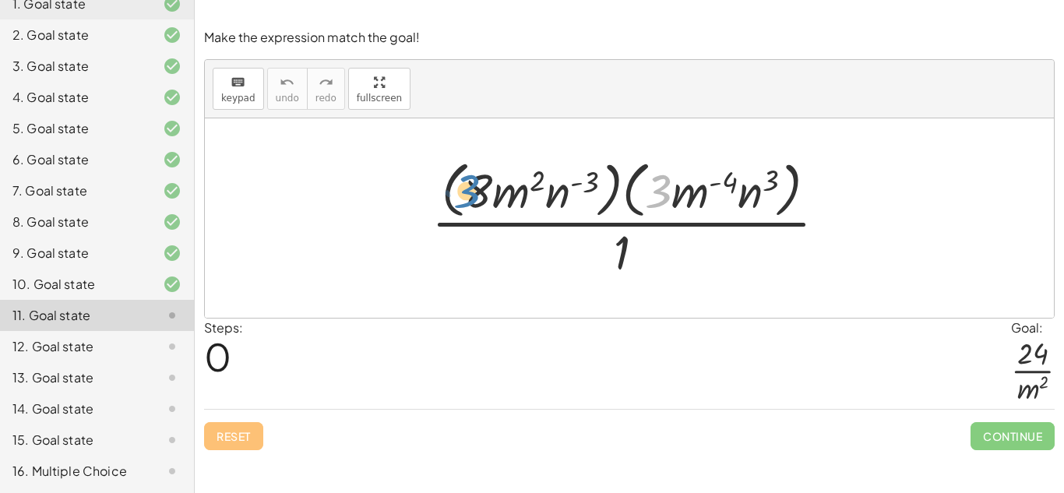
drag, startPoint x: 658, startPoint y: 190, endPoint x: 474, endPoint y: 195, distance: 183.8
click at [474, 195] on div at bounding box center [635, 217] width 423 height 127
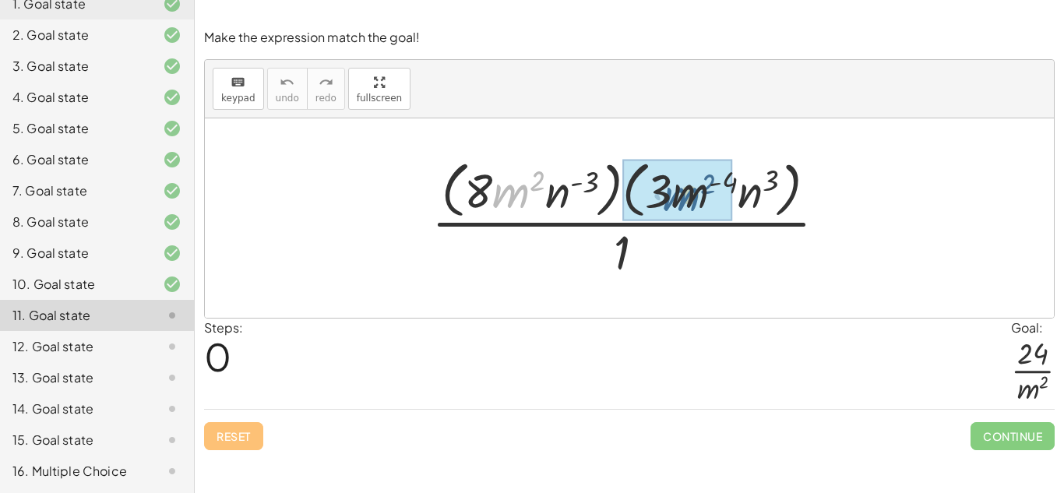
drag, startPoint x: 519, startPoint y: 195, endPoint x: 698, endPoint y: 203, distance: 180.1
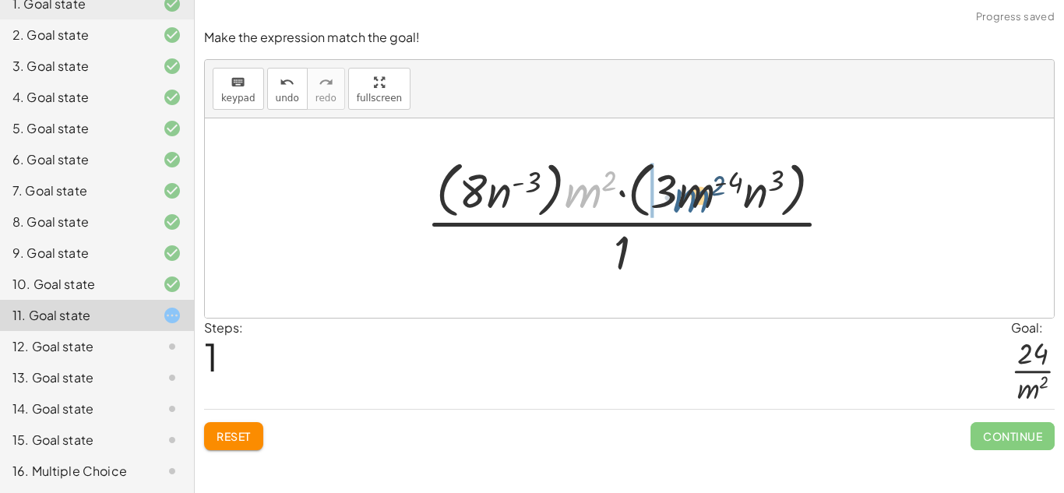
drag, startPoint x: 588, startPoint y: 190, endPoint x: 704, endPoint y: 195, distance: 116.2
click at [704, 195] on div at bounding box center [635, 217] width 435 height 127
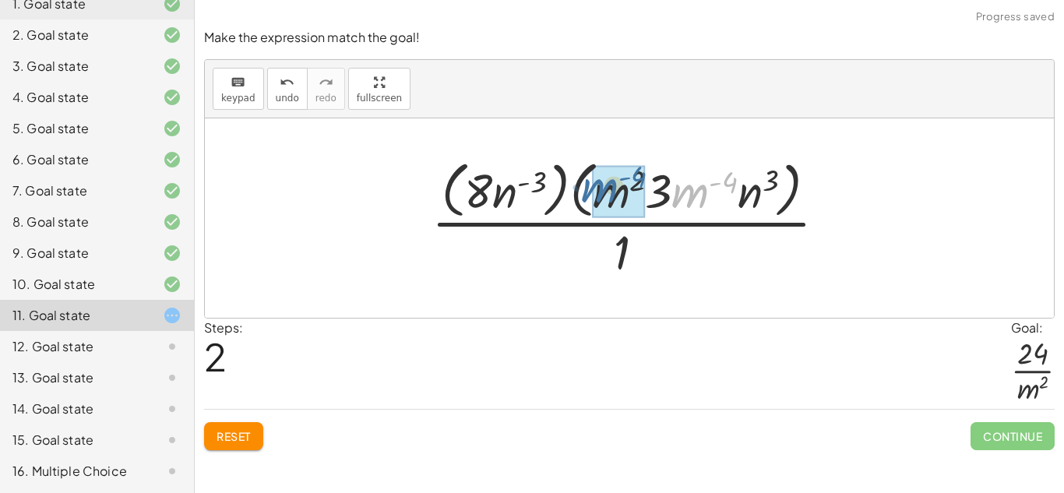
drag, startPoint x: 698, startPoint y: 195, endPoint x: 603, endPoint y: 194, distance: 95.8
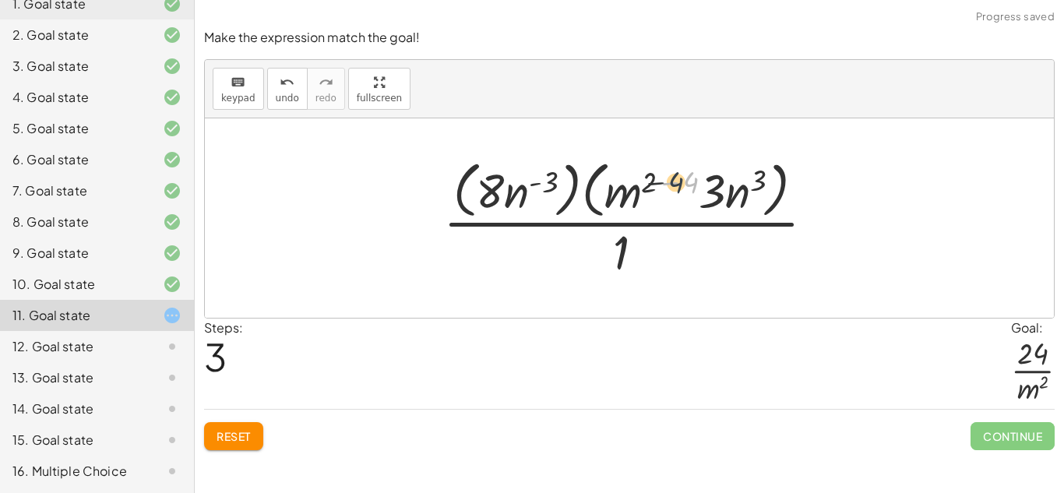
drag, startPoint x: 684, startPoint y: 178, endPoint x: 656, endPoint y: 179, distance: 28.0
click at [656, 179] on div at bounding box center [634, 217] width 399 height 127
drag, startPoint x: 696, startPoint y: 181, endPoint x: 652, endPoint y: 183, distance: 44.4
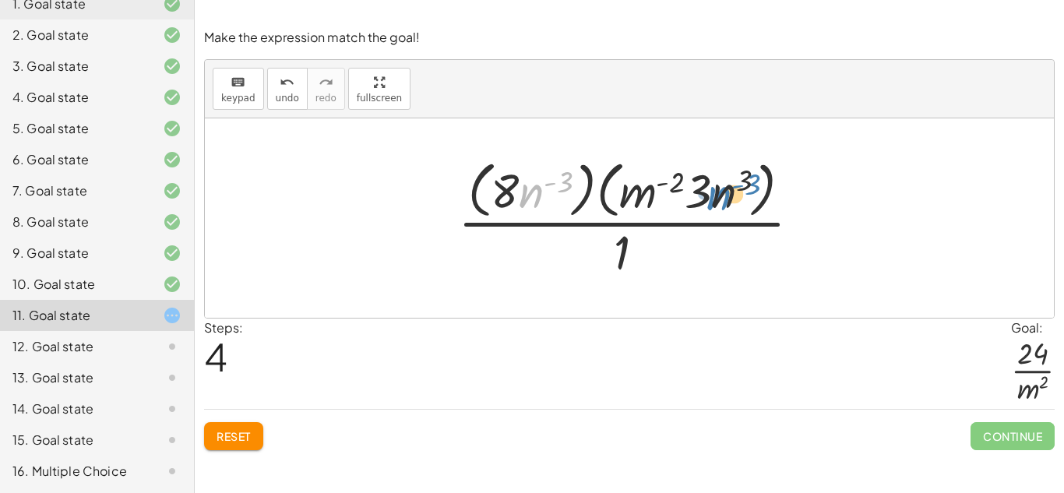
drag, startPoint x: 539, startPoint y: 196, endPoint x: 727, endPoint y: 200, distance: 188.5
click at [727, 200] on div at bounding box center [635, 217] width 371 height 127
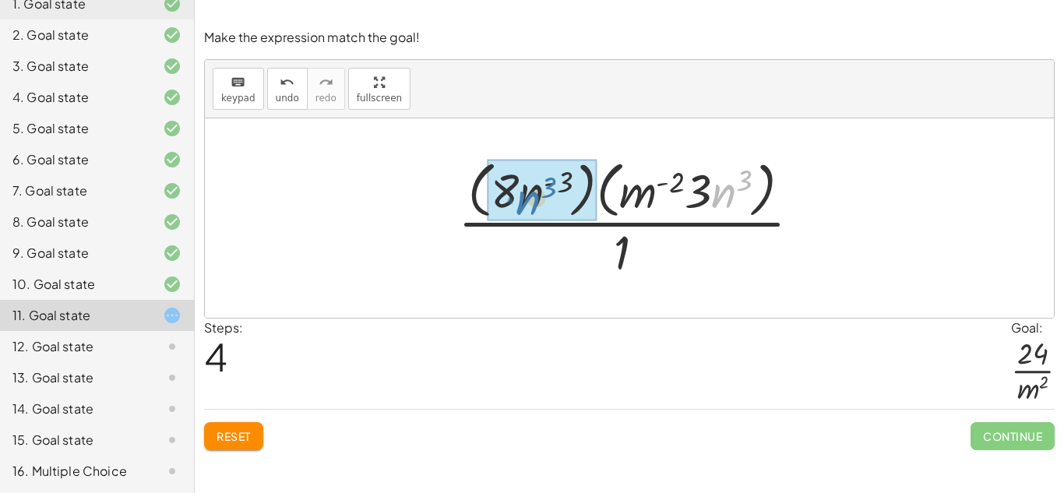
drag, startPoint x: 731, startPoint y: 203, endPoint x: 529, endPoint y: 209, distance: 202.5
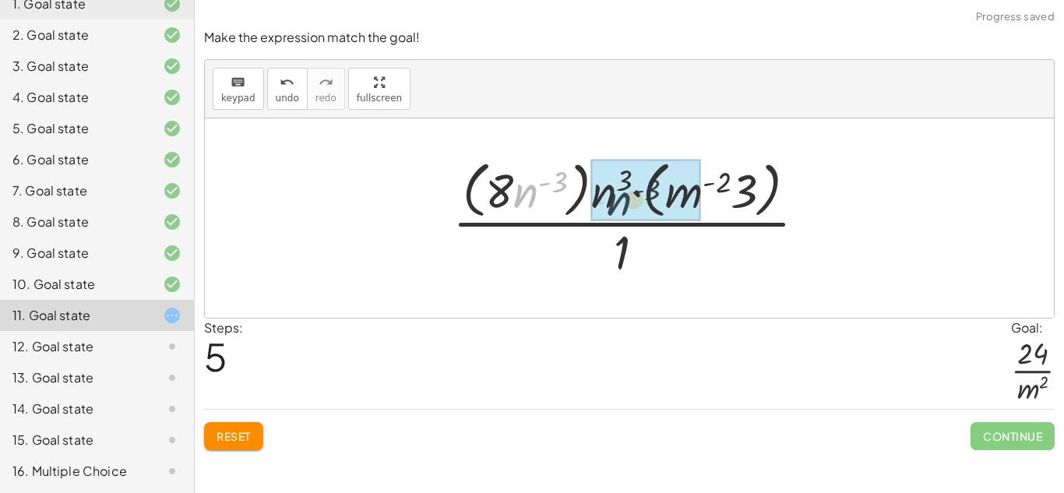
drag, startPoint x: 528, startPoint y: 189, endPoint x: 623, endPoint y: 199, distance: 95.5
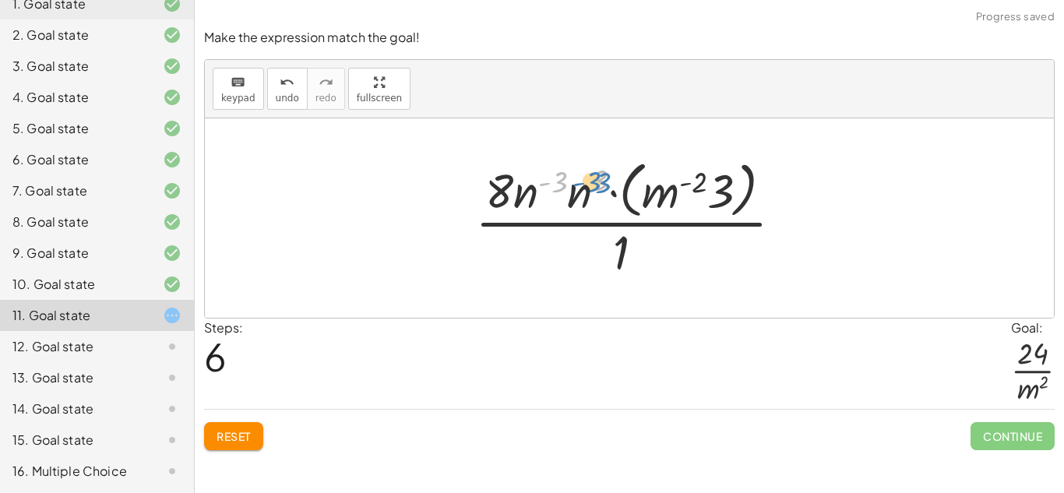
click at [599, 191] on div at bounding box center [635, 217] width 336 height 127
drag, startPoint x: 584, startPoint y: 196, endPoint x: 526, endPoint y: 195, distance: 58.4
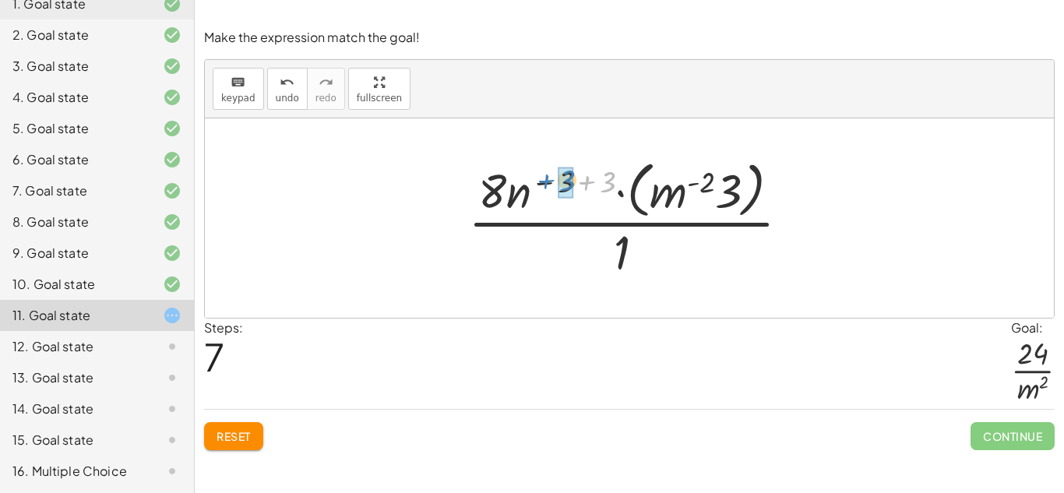
drag, startPoint x: 578, startPoint y: 183, endPoint x: 536, endPoint y: 181, distance: 42.1
click at [536, 181] on div at bounding box center [635, 217] width 350 height 127
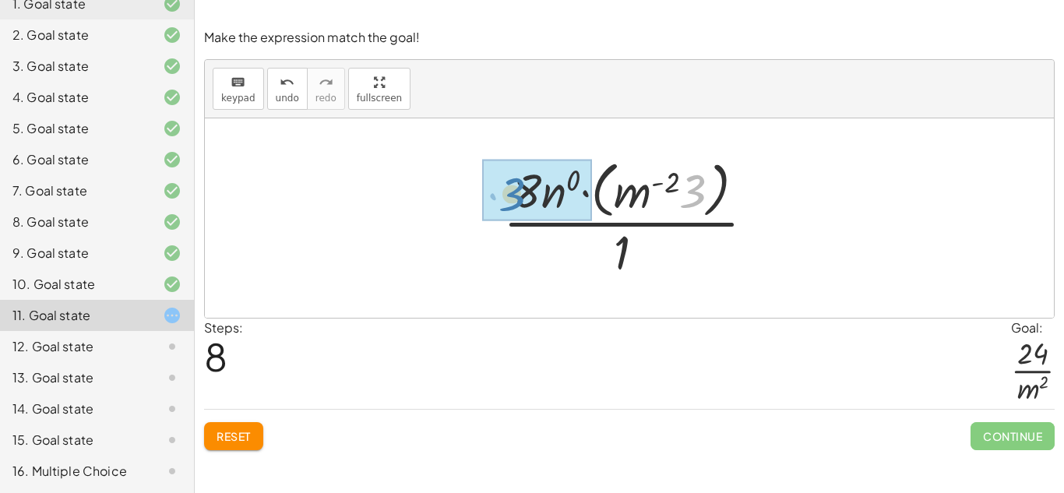
drag, startPoint x: 698, startPoint y: 187, endPoint x: 524, endPoint y: 189, distance: 174.4
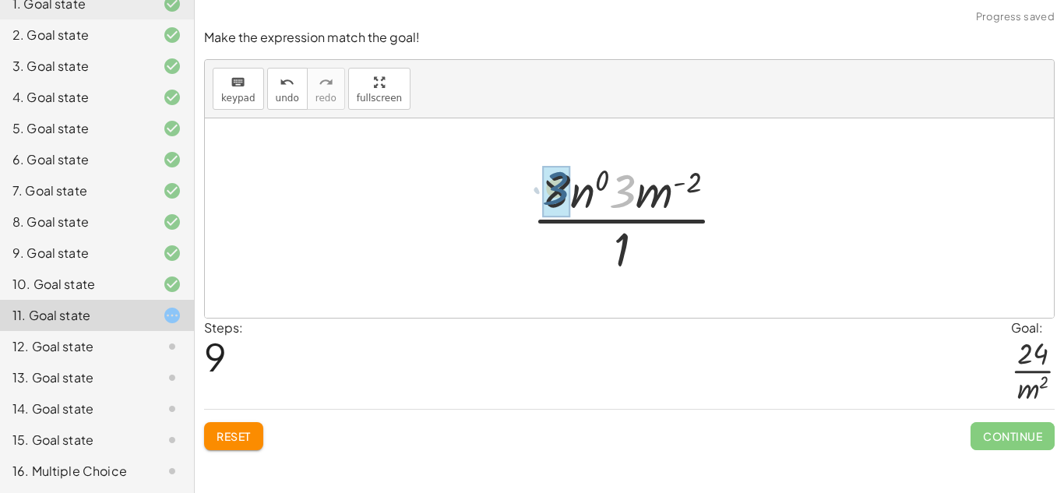
drag, startPoint x: 628, startPoint y: 192, endPoint x: 558, endPoint y: 188, distance: 69.4
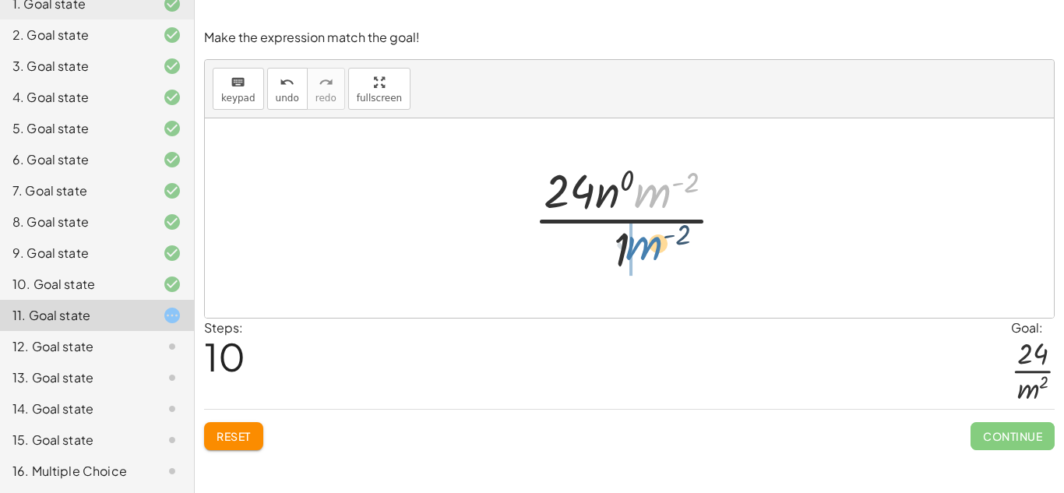
drag, startPoint x: 665, startPoint y: 196, endPoint x: 656, endPoint y: 252, distance: 56.7
click at [656, 252] on div at bounding box center [635, 218] width 219 height 120
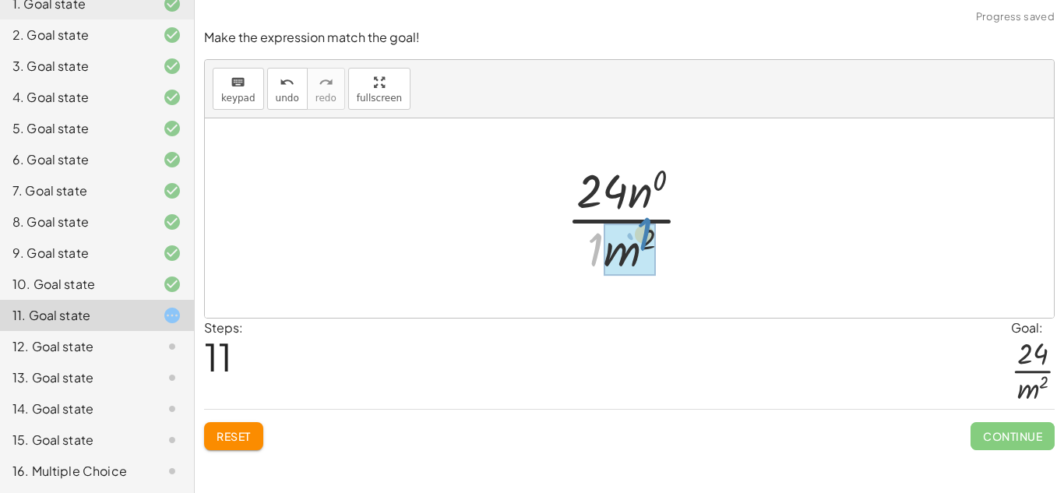
drag, startPoint x: 598, startPoint y: 245, endPoint x: 647, endPoint y: 238, distance: 49.5
drag, startPoint x: 642, startPoint y: 192, endPoint x: 611, endPoint y: 270, distance: 83.6
click at [611, 270] on div at bounding box center [634, 218] width 153 height 120
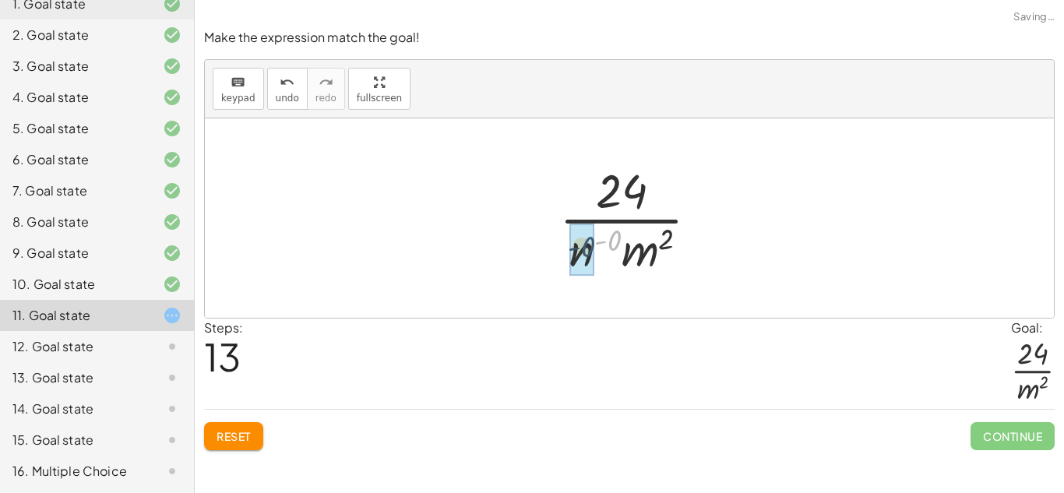
drag, startPoint x: 616, startPoint y: 236, endPoint x: 589, endPoint y: 244, distance: 27.6
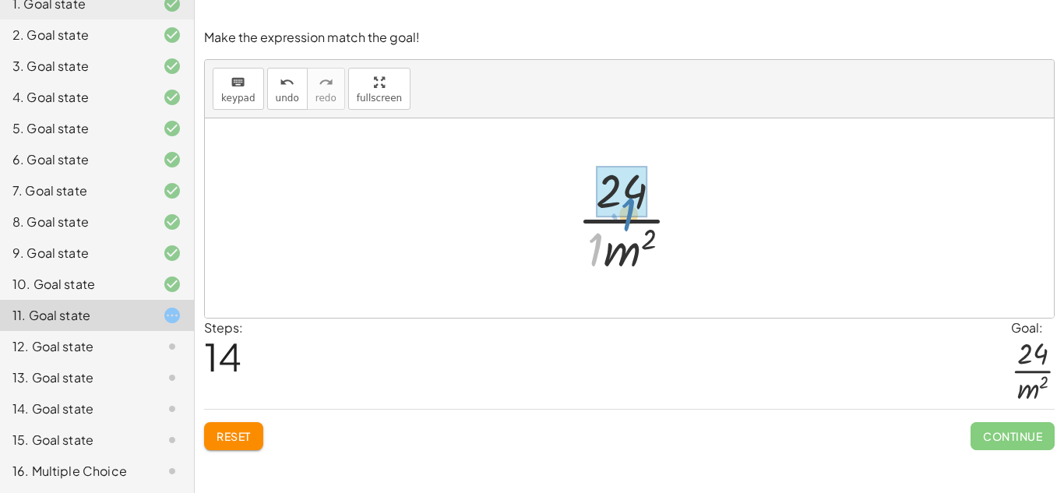
drag, startPoint x: 592, startPoint y: 242, endPoint x: 622, endPoint y: 204, distance: 48.8
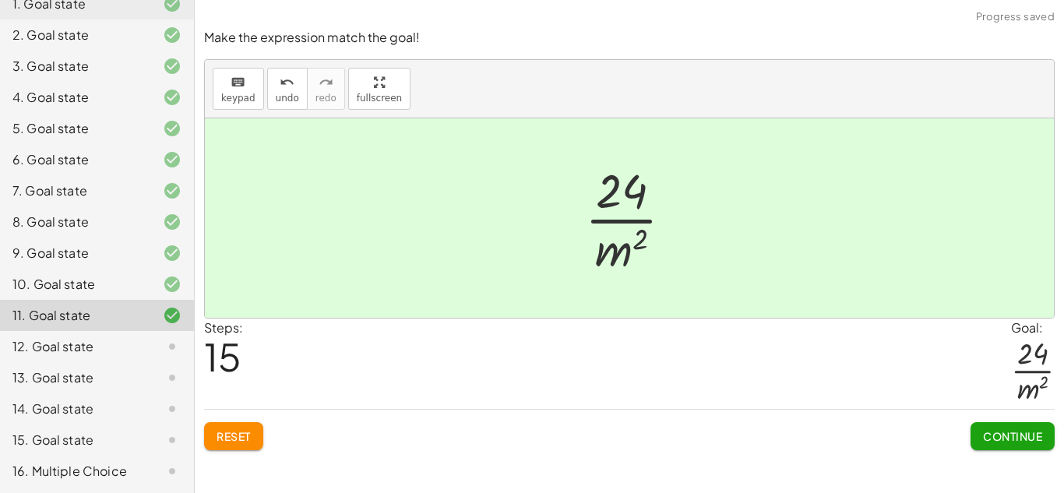
click at [977, 438] on button "Continue" at bounding box center [1012, 436] width 84 height 28
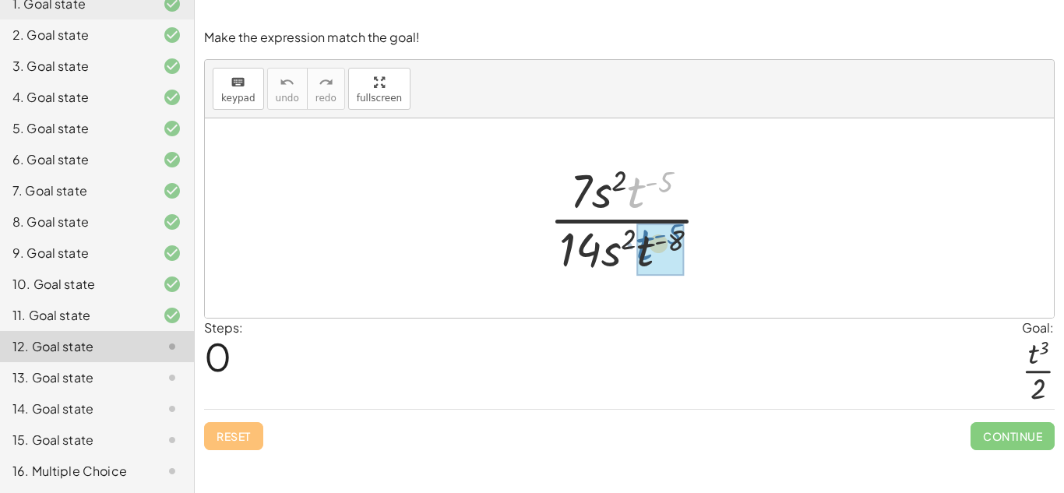
drag, startPoint x: 631, startPoint y: 192, endPoint x: 644, endPoint y: 252, distance: 61.4
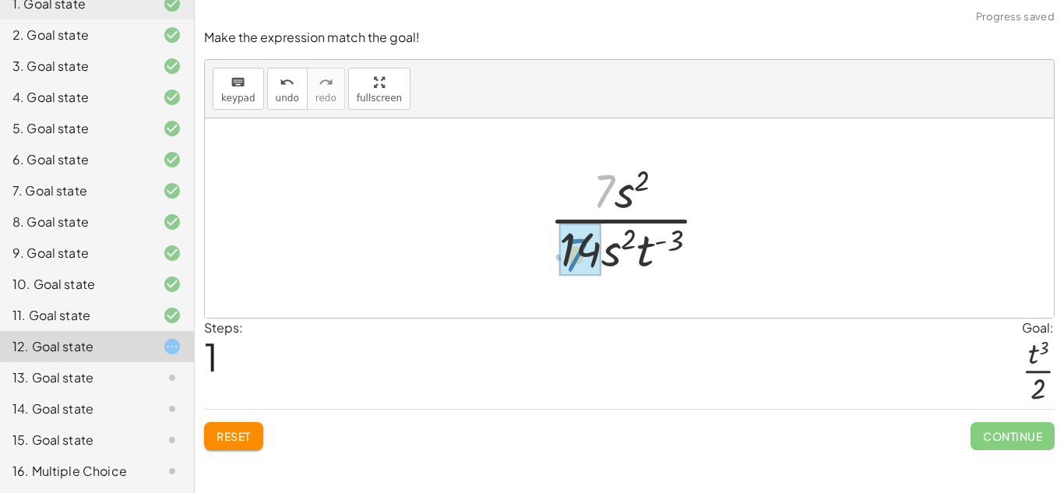
drag, startPoint x: 604, startPoint y: 183, endPoint x: 575, endPoint y: 247, distance: 70.1
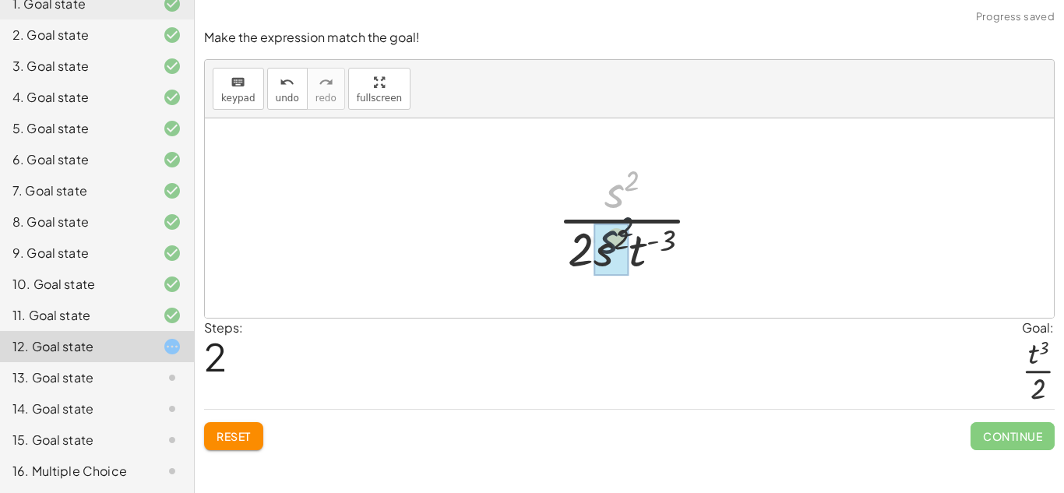
drag, startPoint x: 617, startPoint y: 184, endPoint x: 609, endPoint y: 245, distance: 62.0
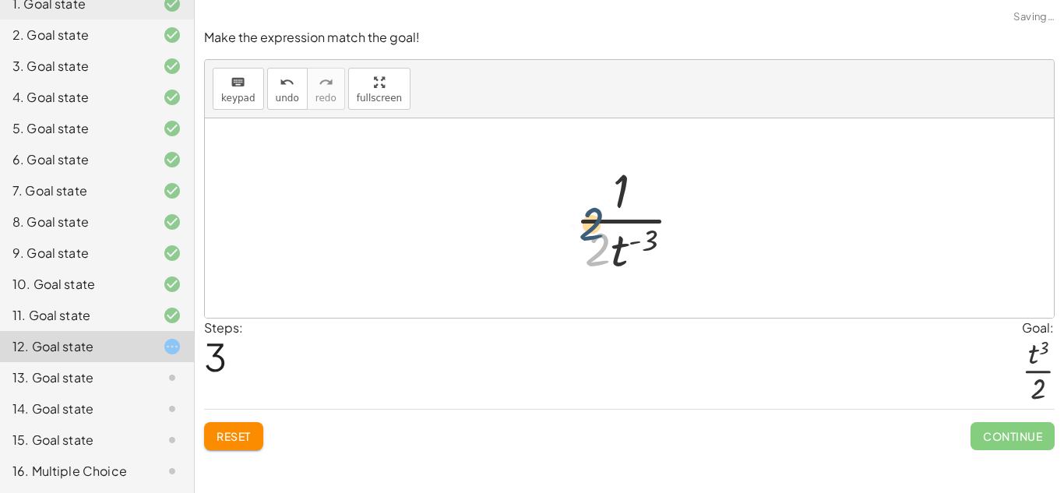
drag, startPoint x: 600, startPoint y: 243, endPoint x: 592, endPoint y: 206, distance: 37.6
click at [592, 206] on div at bounding box center [634, 218] width 135 height 120
drag, startPoint x: 596, startPoint y: 243, endPoint x: 617, endPoint y: 189, distance: 58.0
click at [617, 189] on div at bounding box center [634, 218] width 135 height 120
click at [644, 248] on div at bounding box center [634, 218] width 135 height 120
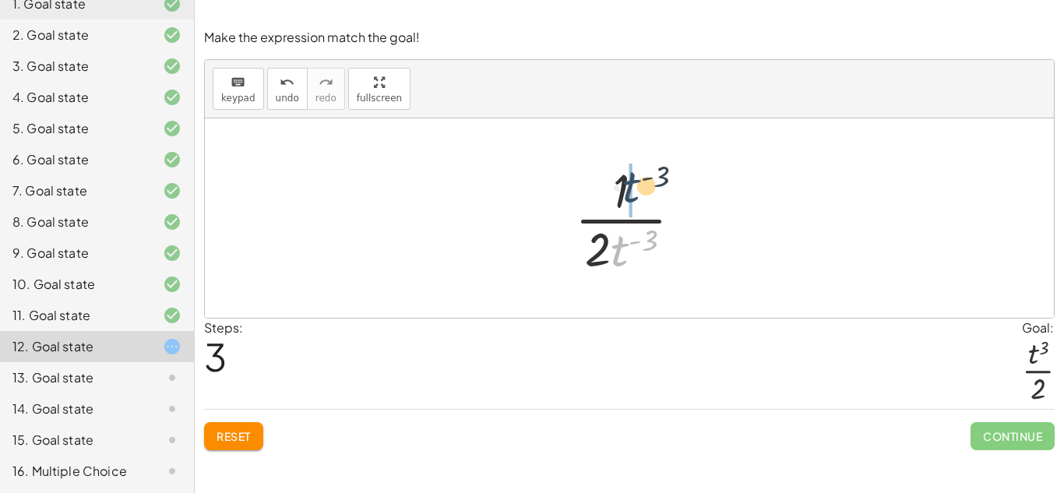
drag, startPoint x: 621, startPoint y: 246, endPoint x: 632, endPoint y: 179, distance: 67.8
click at [632, 179] on div at bounding box center [634, 218] width 135 height 120
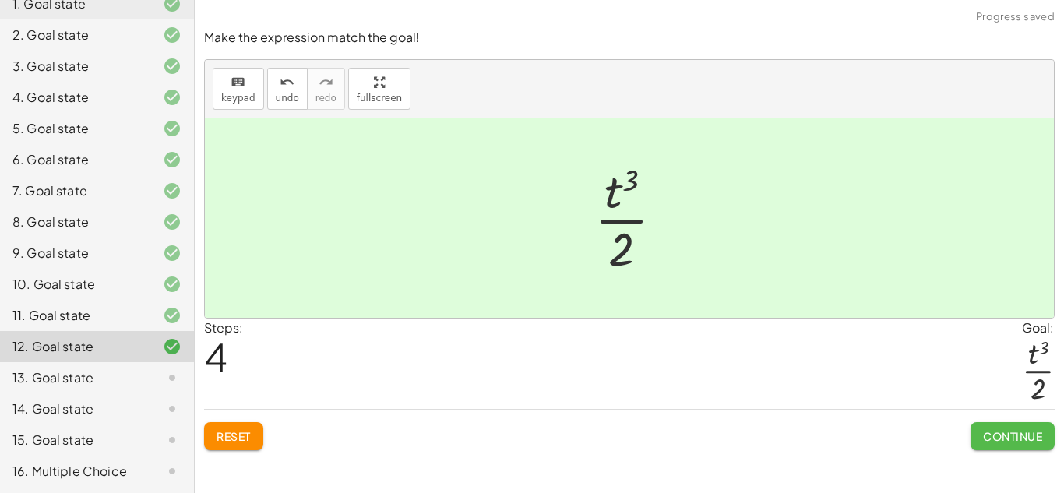
click at [1027, 429] on span "Continue" at bounding box center [1012, 436] width 59 height 14
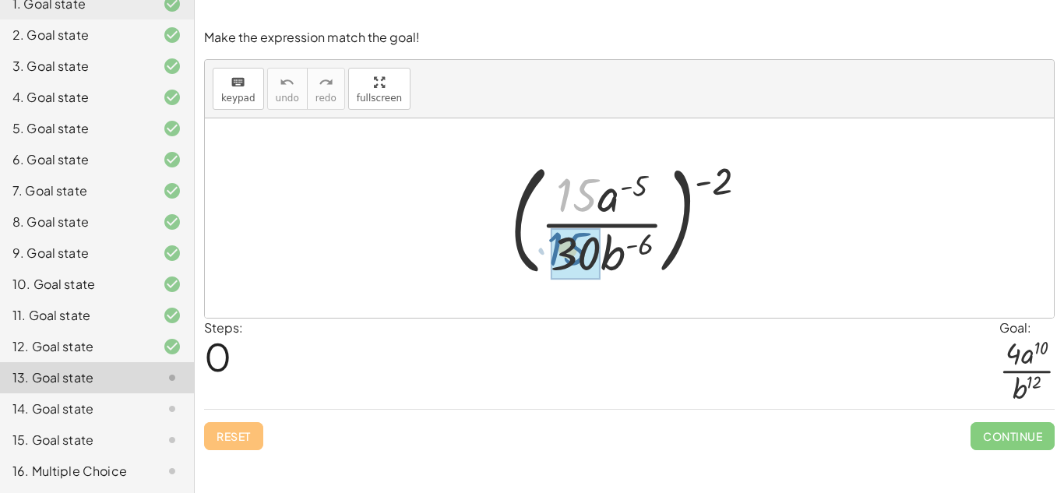
drag, startPoint x: 572, startPoint y: 193, endPoint x: 561, endPoint y: 248, distance: 55.4
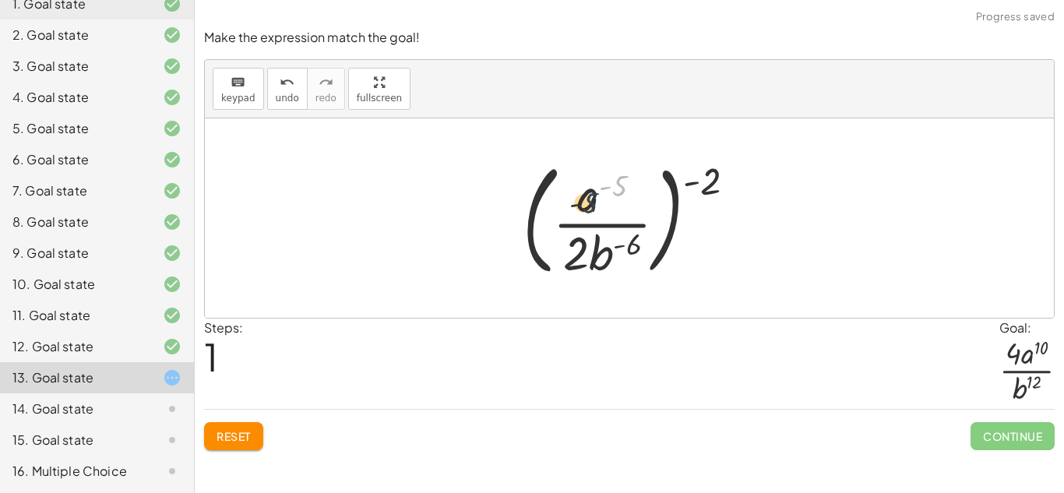
drag, startPoint x: 616, startPoint y: 177, endPoint x: 579, endPoint y: 200, distance: 44.1
click at [579, 200] on div at bounding box center [635, 217] width 241 height 129
drag, startPoint x: 632, startPoint y: 244, endPoint x: 614, endPoint y: 250, distance: 19.0
click at [614, 250] on div at bounding box center [635, 217] width 241 height 129
drag, startPoint x: 706, startPoint y: 184, endPoint x: 608, endPoint y: 205, distance: 100.3
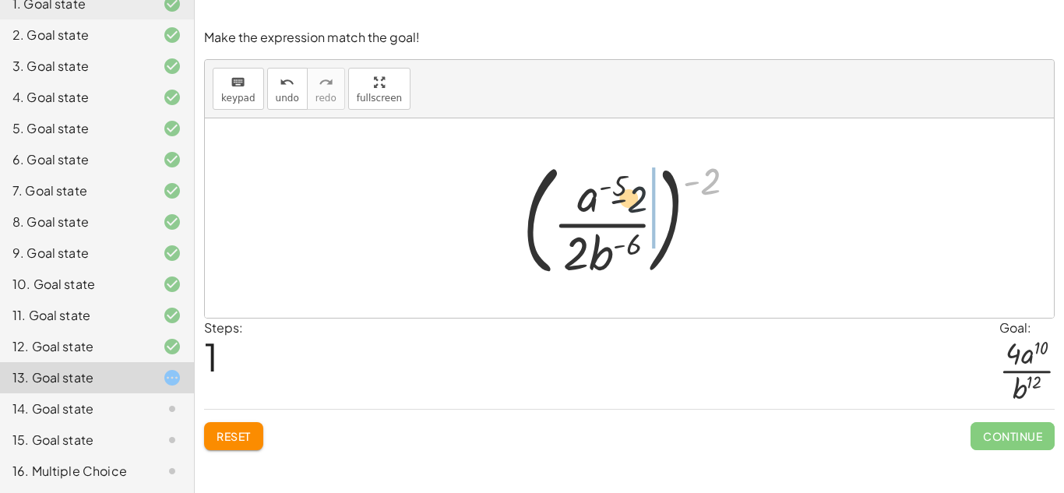
click at [608, 205] on div at bounding box center [635, 217] width 241 height 129
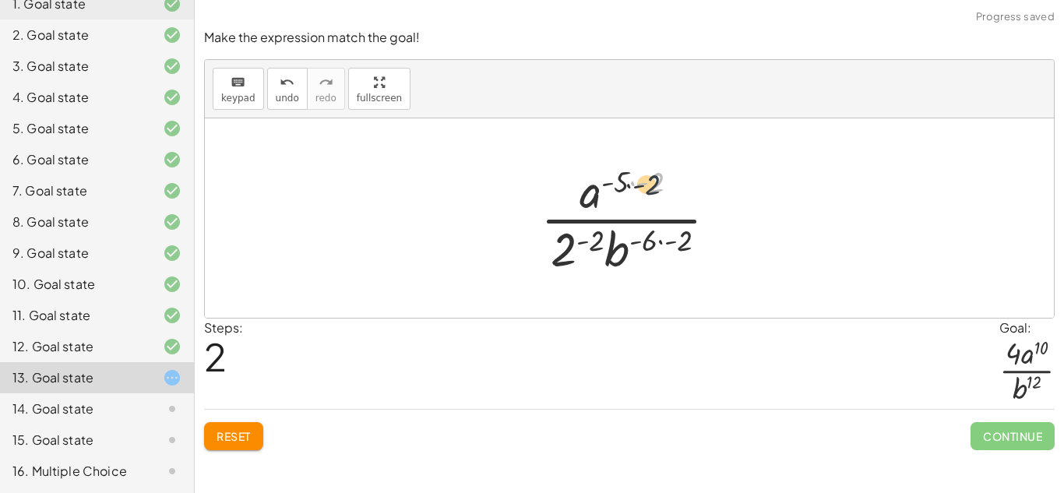
drag, startPoint x: 653, startPoint y: 180, endPoint x: 635, endPoint y: 185, distance: 18.7
click at [635, 185] on div at bounding box center [635, 218] width 205 height 120
drag, startPoint x: 652, startPoint y: 183, endPoint x: 617, endPoint y: 185, distance: 34.3
drag, startPoint x: 595, startPoint y: 237, endPoint x: 571, endPoint y: 238, distance: 24.2
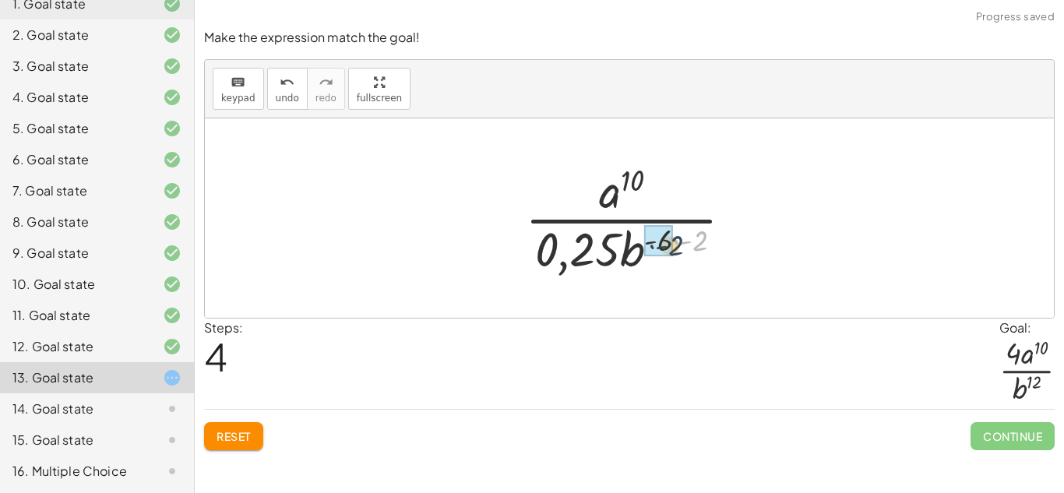
drag, startPoint x: 698, startPoint y: 235, endPoint x: 666, endPoint y: 239, distance: 32.9
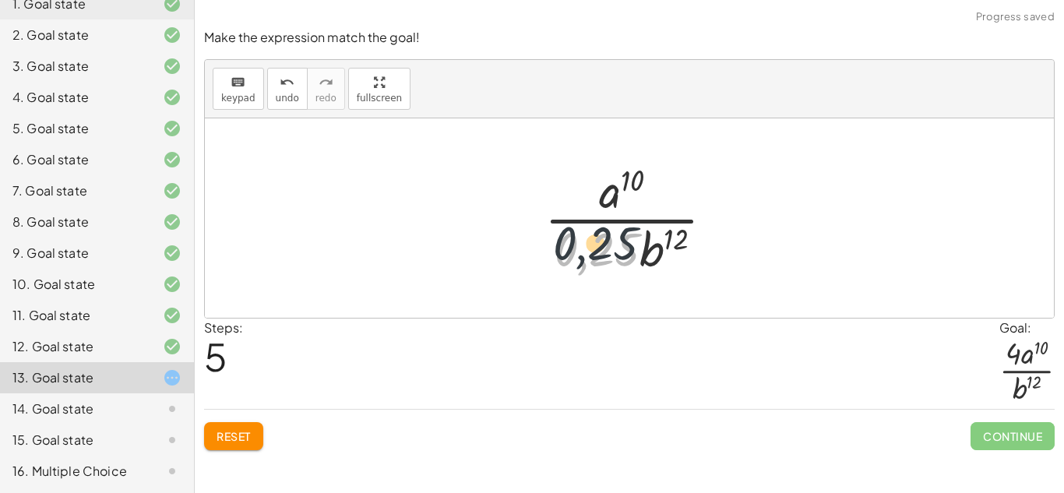
drag, startPoint x: 607, startPoint y: 252, endPoint x: 593, endPoint y: 199, distance: 54.6
click at [593, 199] on div at bounding box center [636, 218] width 198 height 120
